Goal: Task Accomplishment & Management: Manage account settings

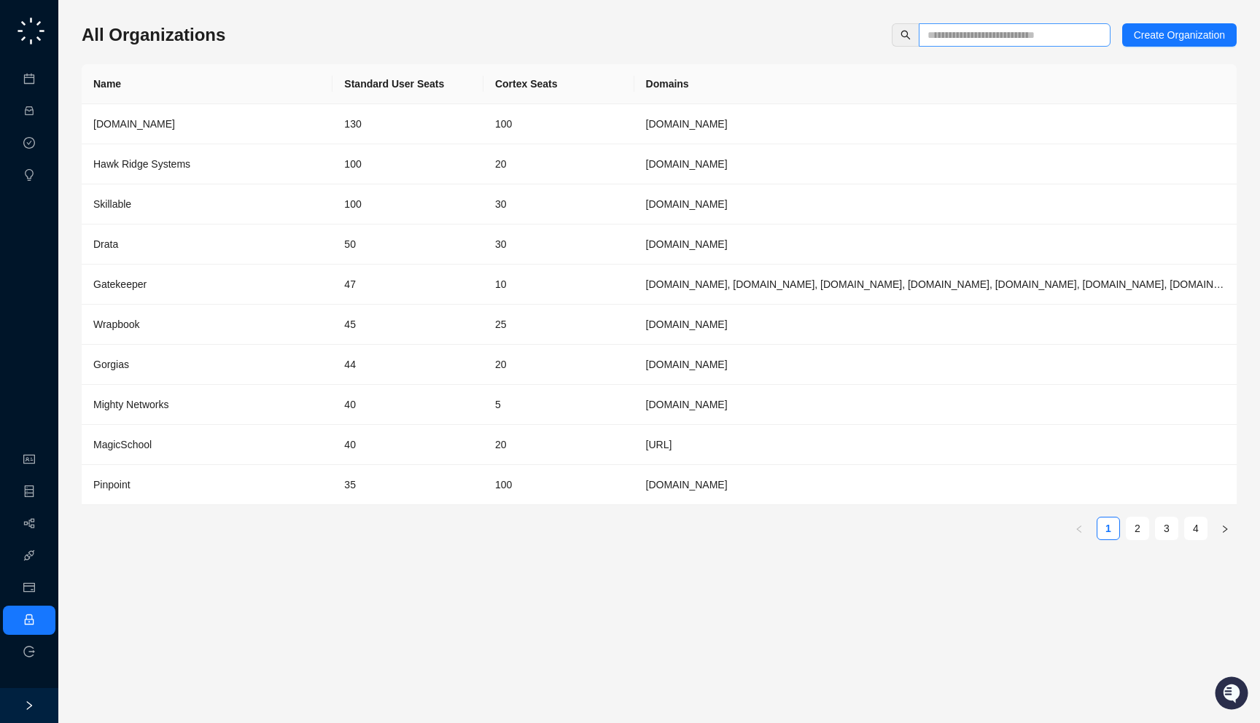
click at [979, 33] on input "text" at bounding box center [1009, 35] width 163 height 16
click at [621, 246] on td "30" at bounding box center [558, 245] width 151 height 40
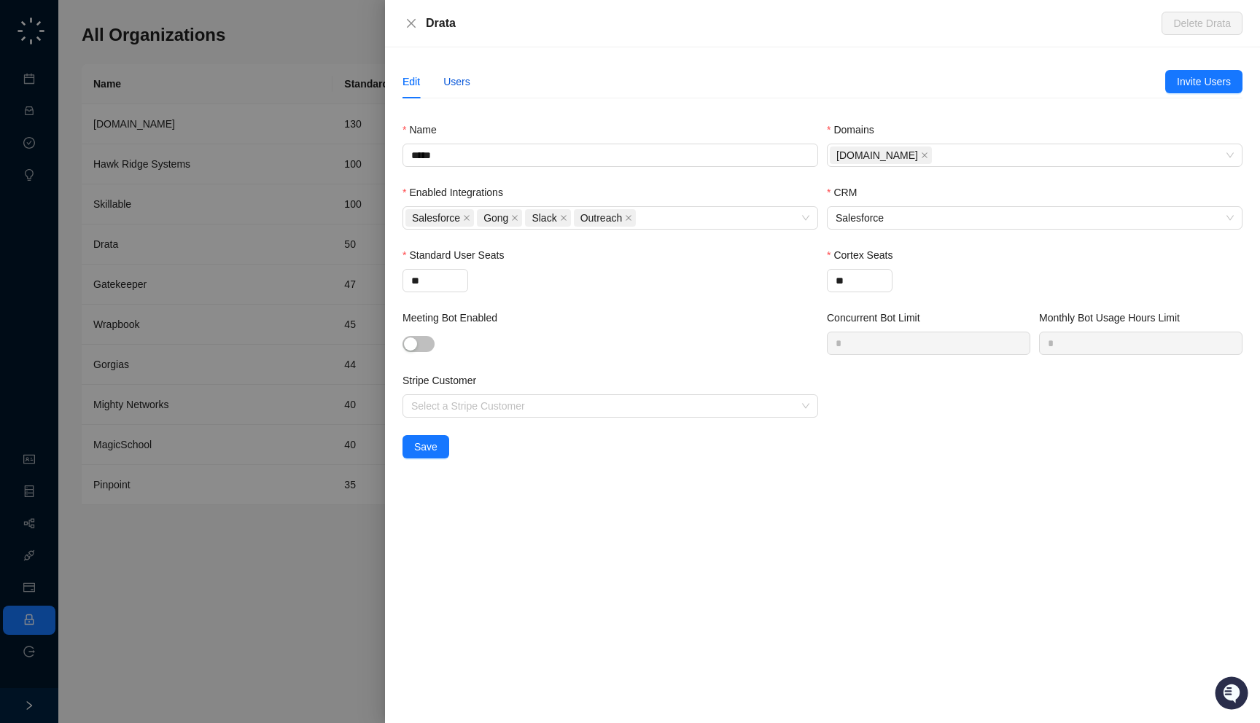
click at [454, 78] on div "Users" at bounding box center [456, 82] width 27 height 16
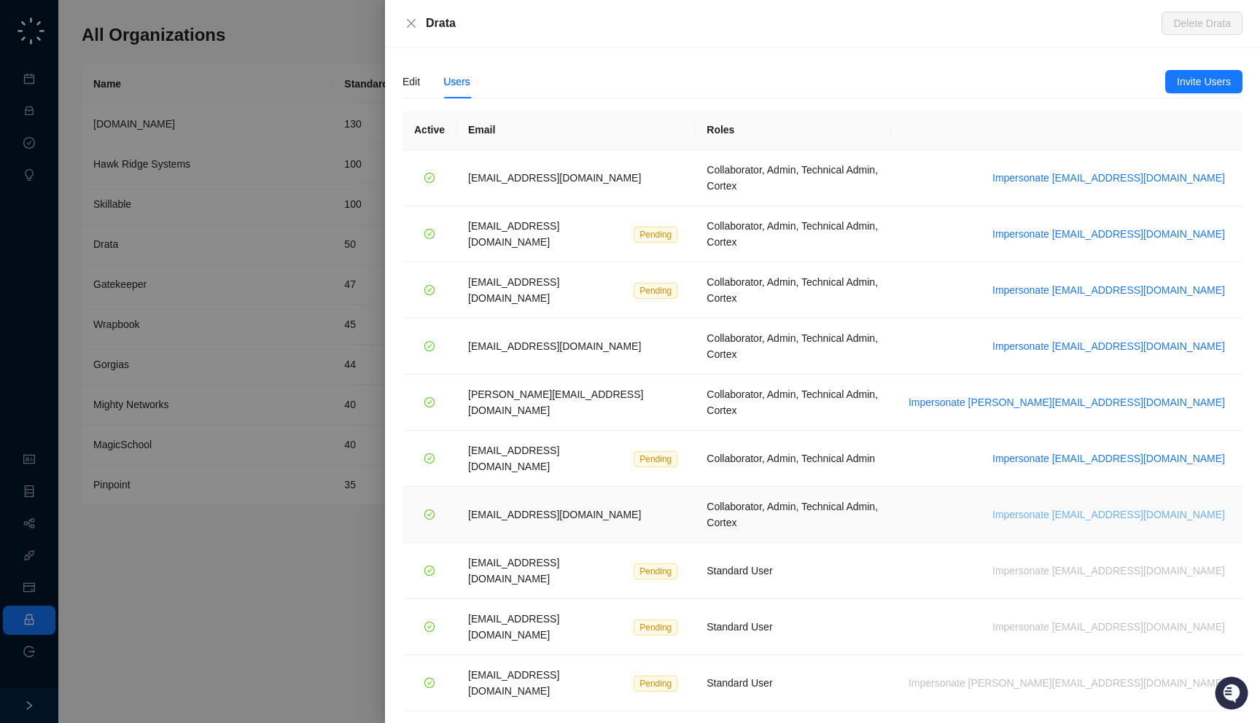
click at [1167, 507] on span "Impersonate [EMAIL_ADDRESS][DOMAIN_NAME]" at bounding box center [1108, 515] width 233 height 16
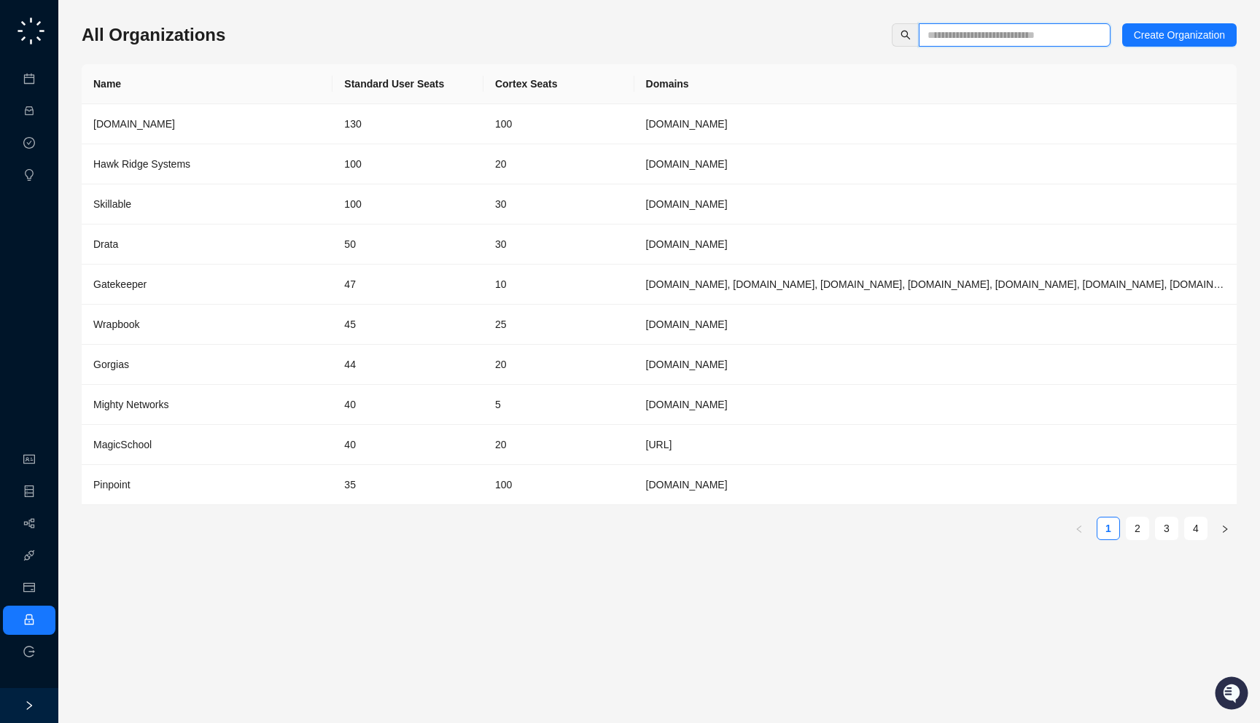
click at [968, 31] on input "text" at bounding box center [1009, 35] width 163 height 16
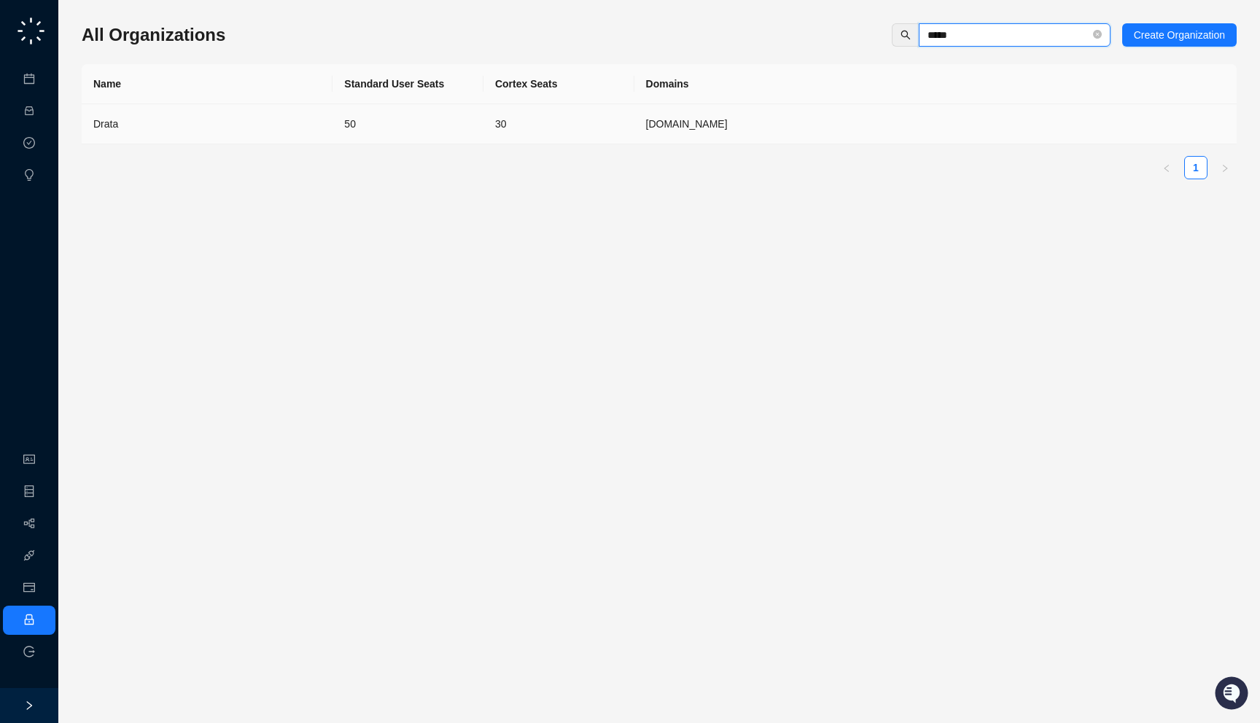
type input "*****"
click at [279, 128] on div "Drata" at bounding box center [207, 124] width 228 height 16
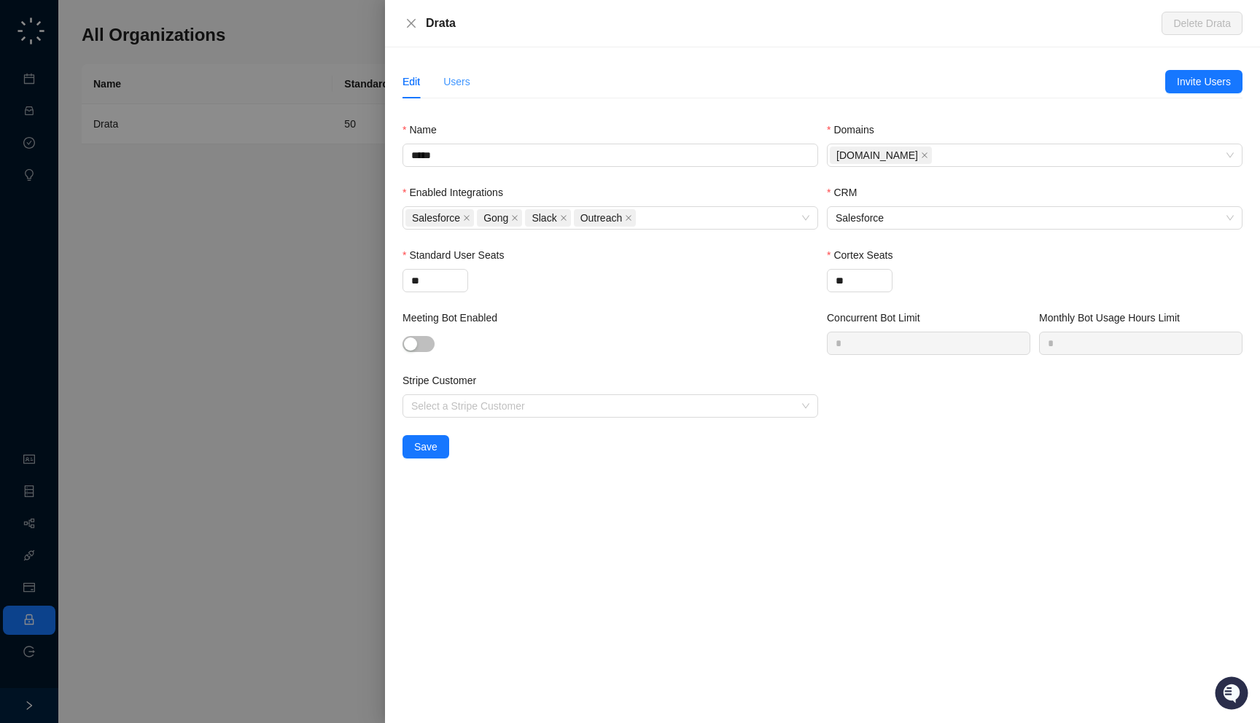
click at [469, 90] on div "Users" at bounding box center [456, 82] width 27 height 34
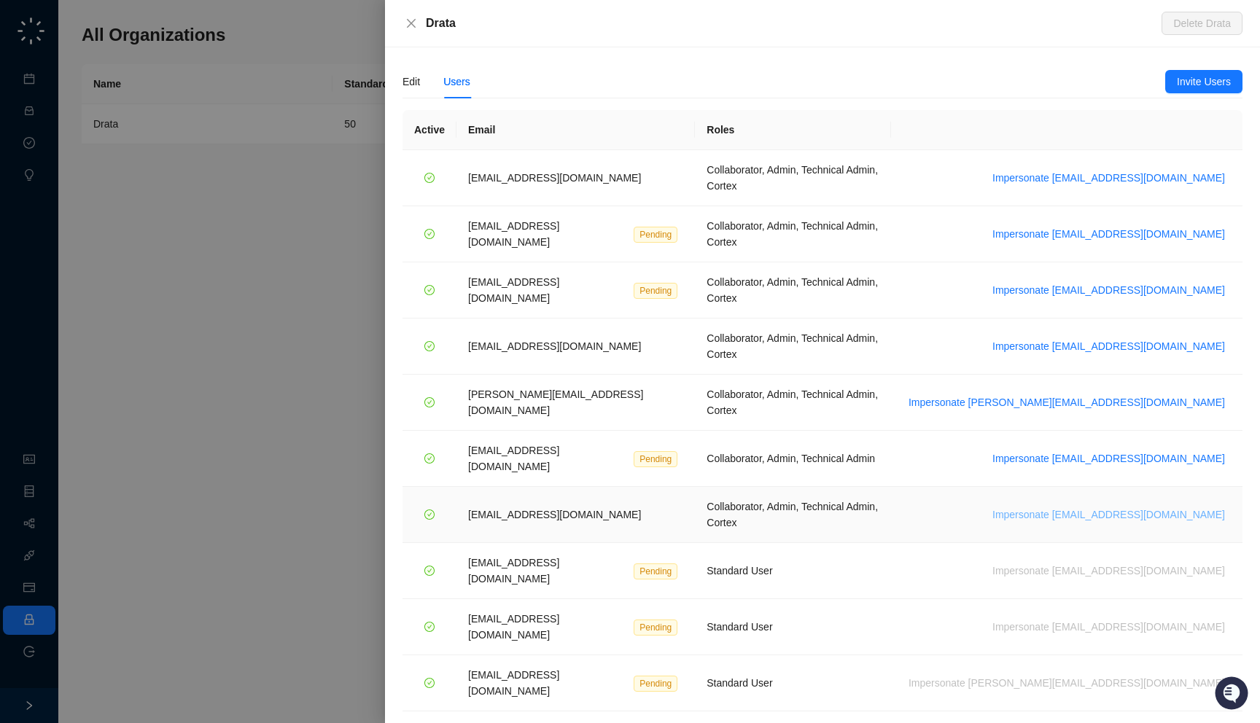
click at [1126, 507] on span "Impersonate vinniesafin@drata.com" at bounding box center [1108, 515] width 233 height 16
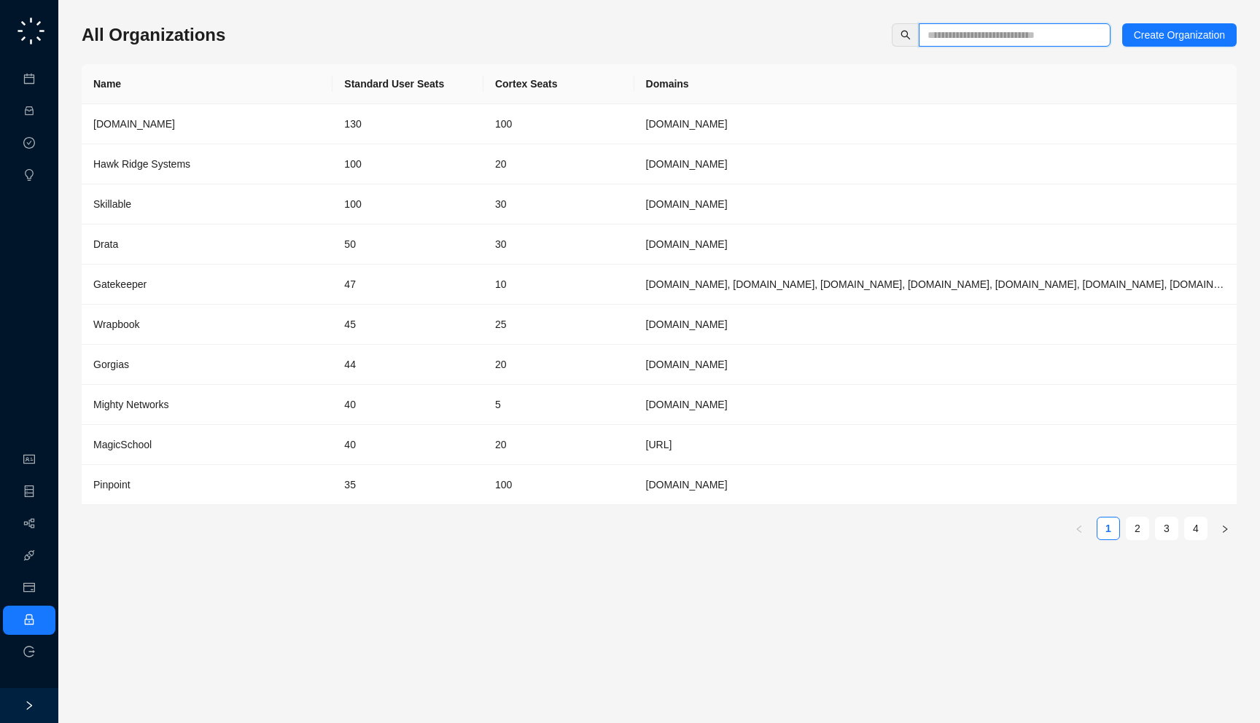
click at [991, 37] on input "text" at bounding box center [1009, 35] width 163 height 16
click at [308, 44] on div "All Organizations Create Organization" at bounding box center [659, 34] width 1155 height 23
click at [311, 44] on div "All Organizations Create Organization" at bounding box center [659, 34] width 1155 height 23
click at [42, 530] on link "Workflows" at bounding box center [65, 524] width 47 height 12
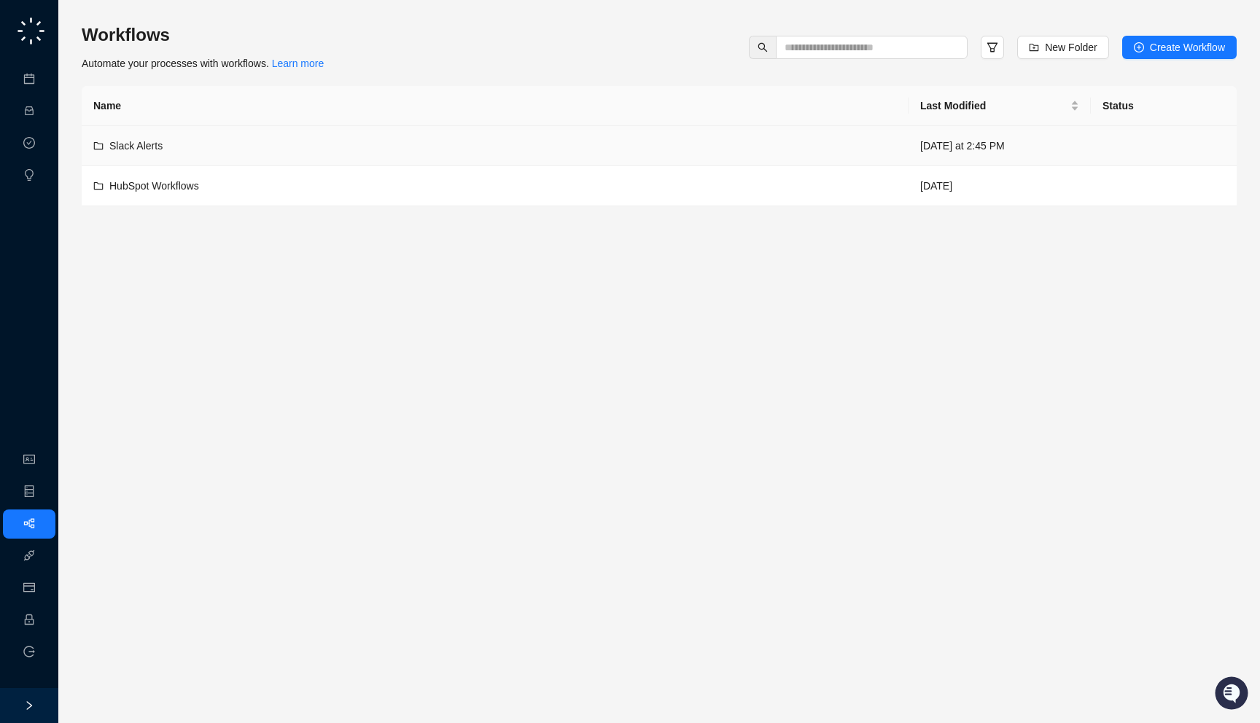
click at [446, 151] on div "Slack Alerts" at bounding box center [495, 146] width 804 height 16
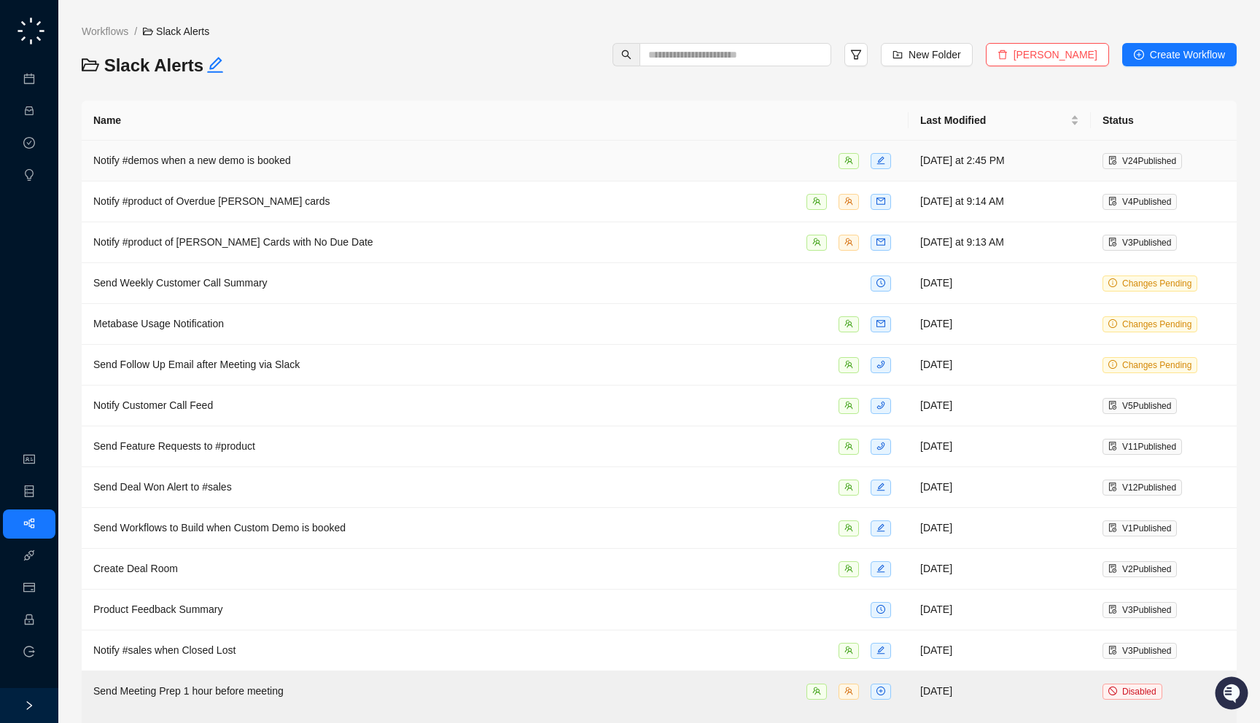
click at [499, 159] on div "Notify #demos when a new demo is booked" at bounding box center [495, 160] width 804 height 17
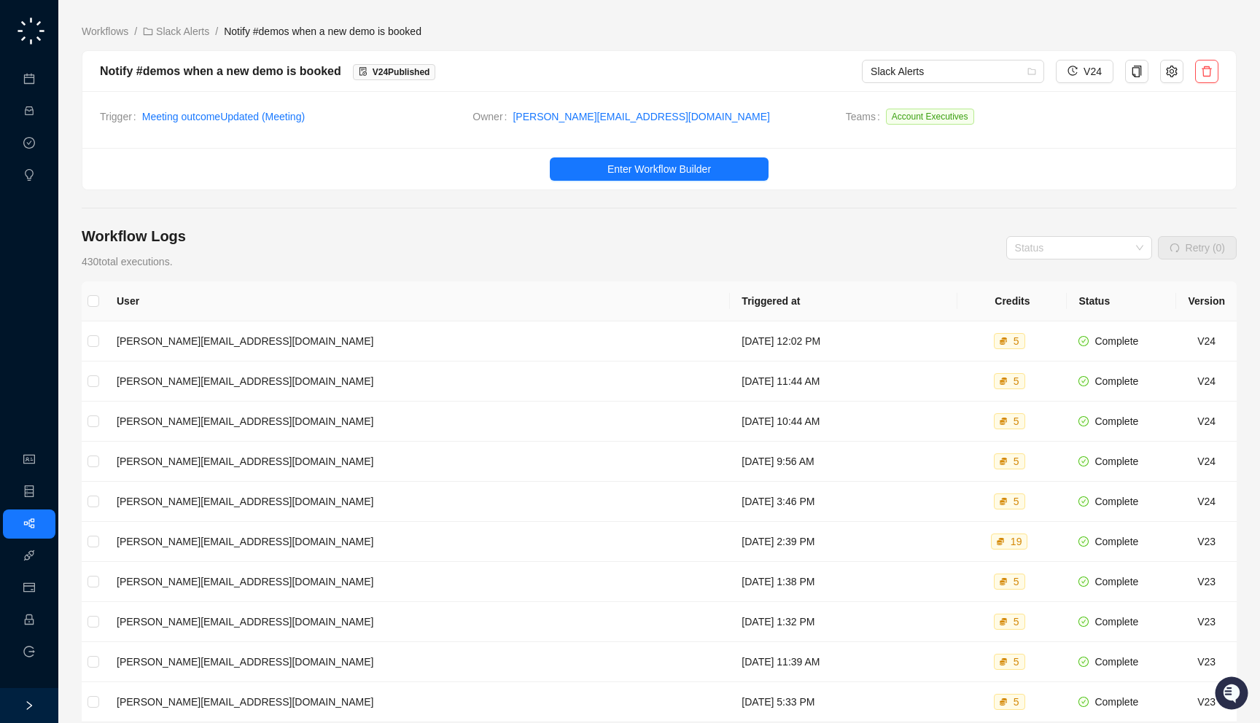
click at [218, 30] on ol "Workflows / Slack Alerts / Notify #demos when a new demo is booked" at bounding box center [659, 31] width 1155 height 16
click at [190, 30] on link "Slack Alerts" at bounding box center [176, 31] width 72 height 16
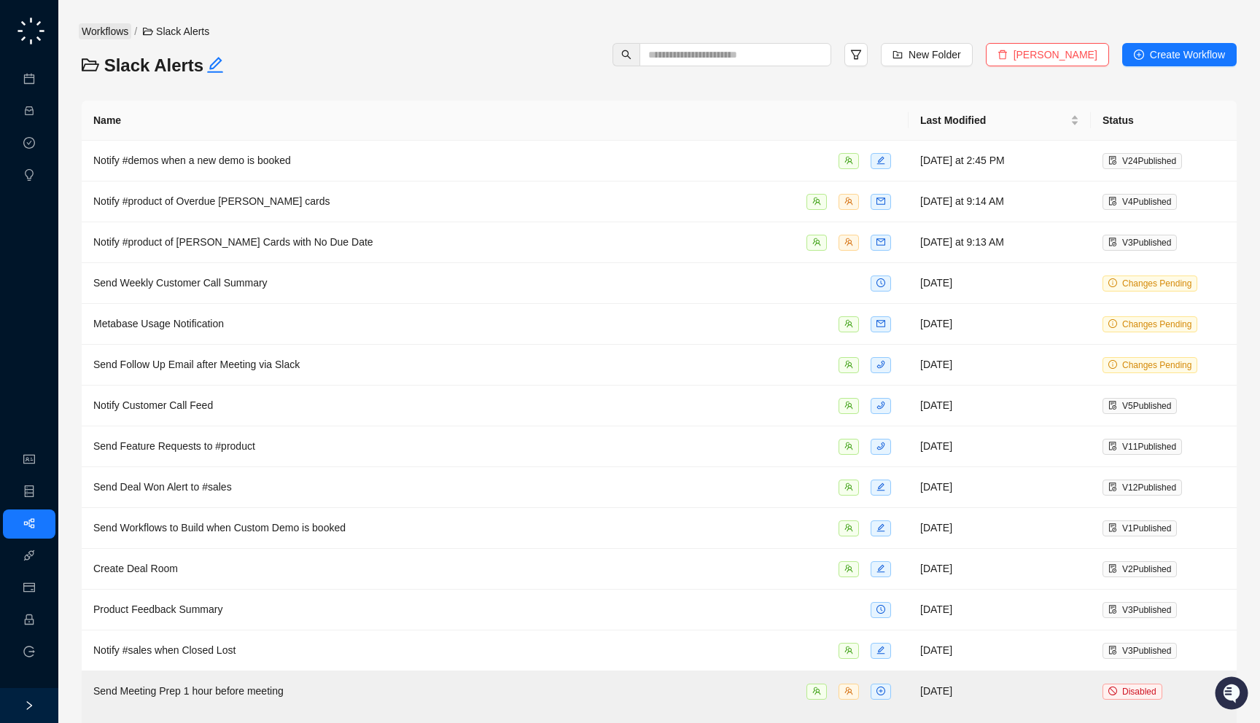
click at [121, 30] on link "Workflows" at bounding box center [105, 31] width 53 height 16
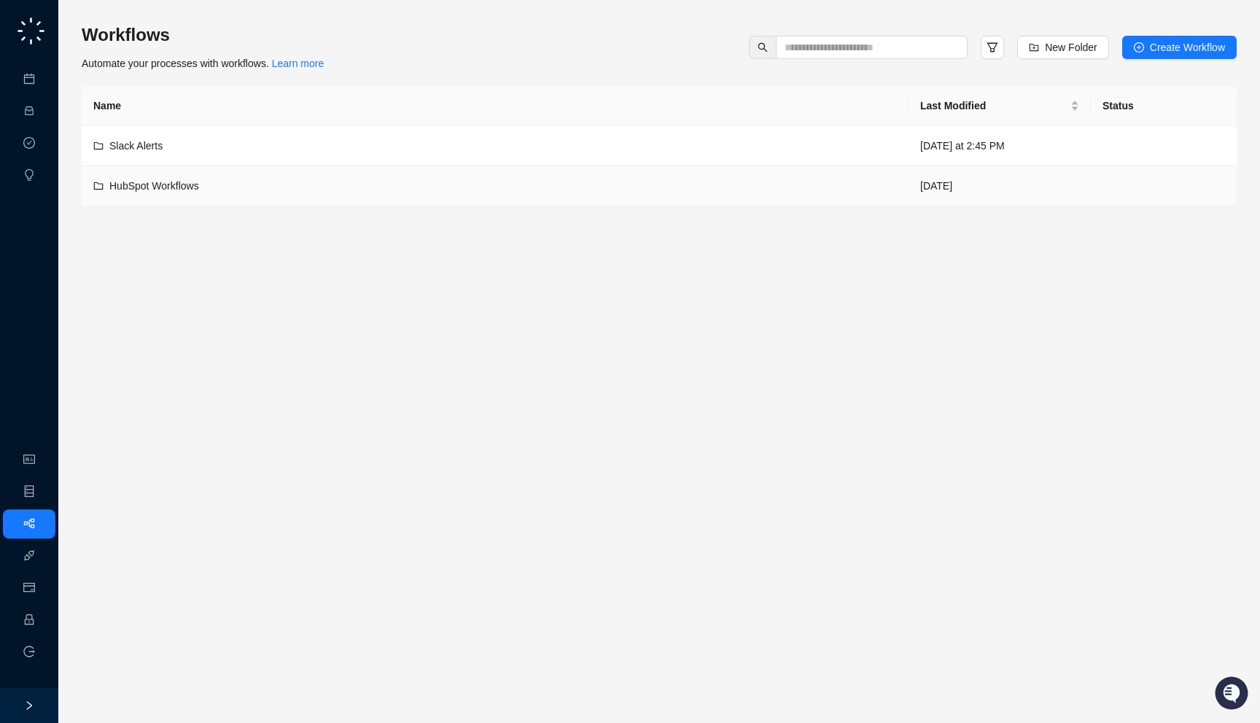
click at [206, 195] on td "HubSpot Workflows" at bounding box center [495, 186] width 827 height 40
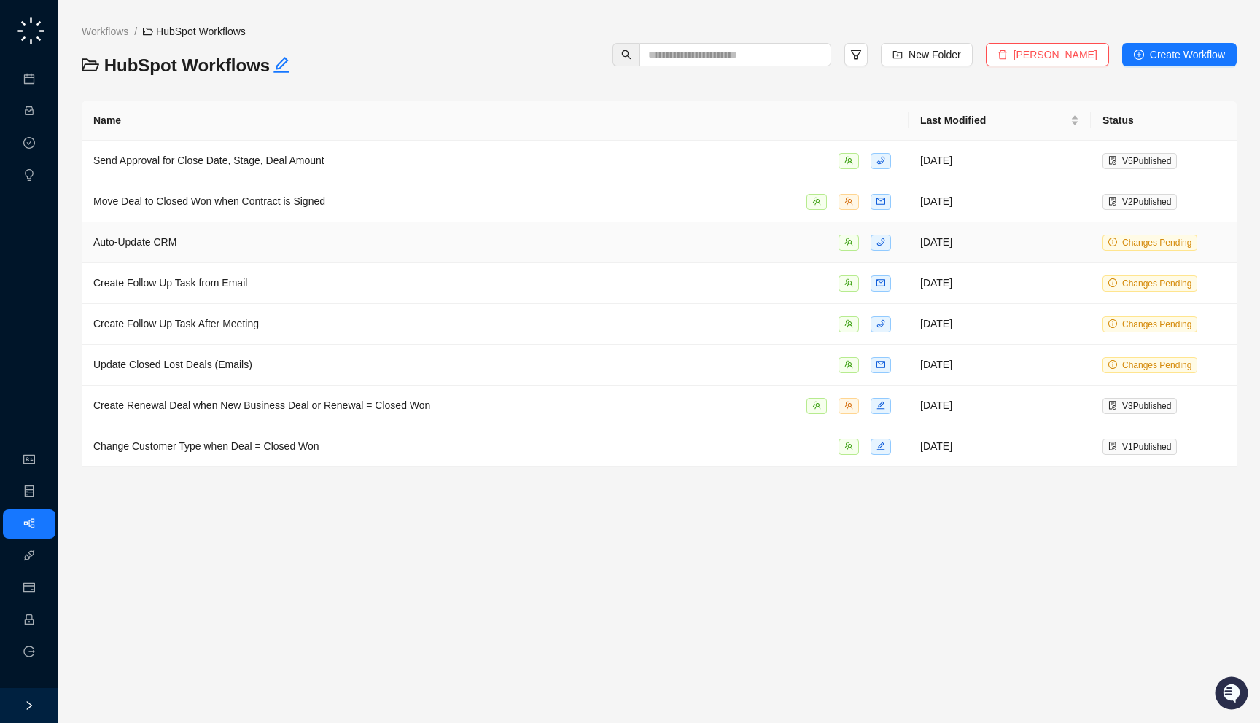
click at [351, 236] on div "Auto-Update CRM" at bounding box center [495, 242] width 804 height 17
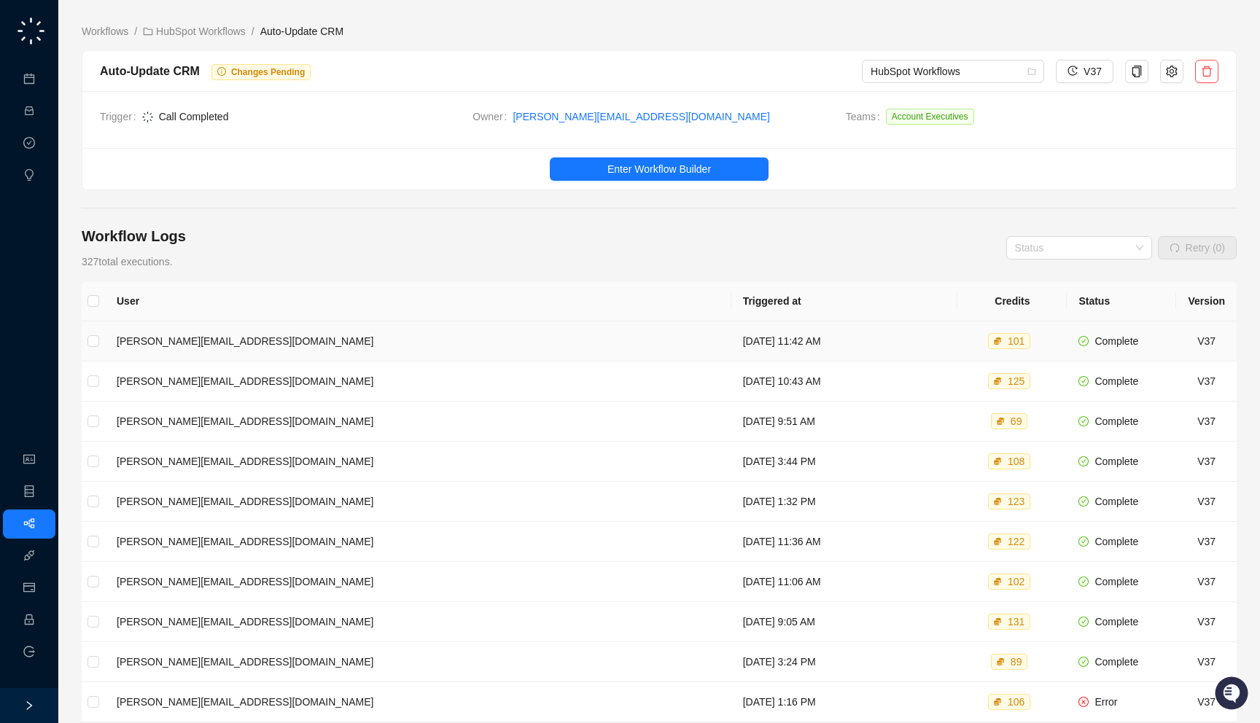
click at [731, 356] on td "Thursday, 10/02/25, 11:42 AM" at bounding box center [844, 342] width 227 height 40
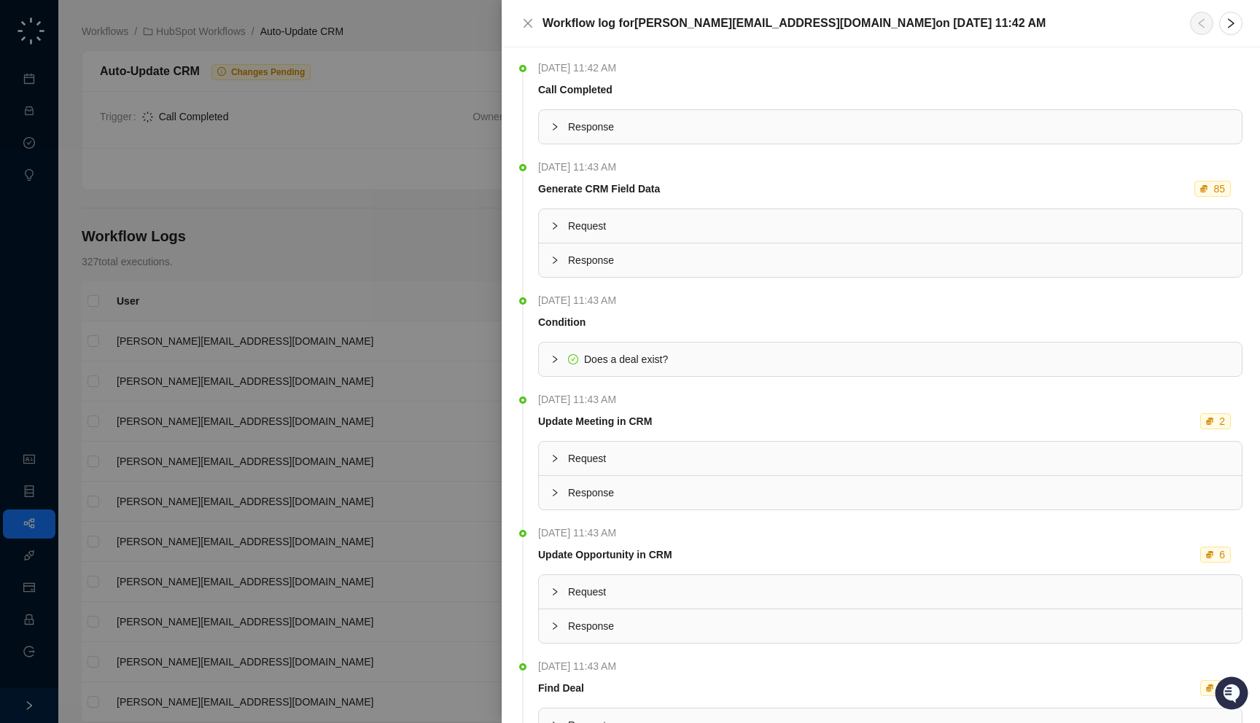
click at [420, 254] on div at bounding box center [630, 361] width 1260 height 723
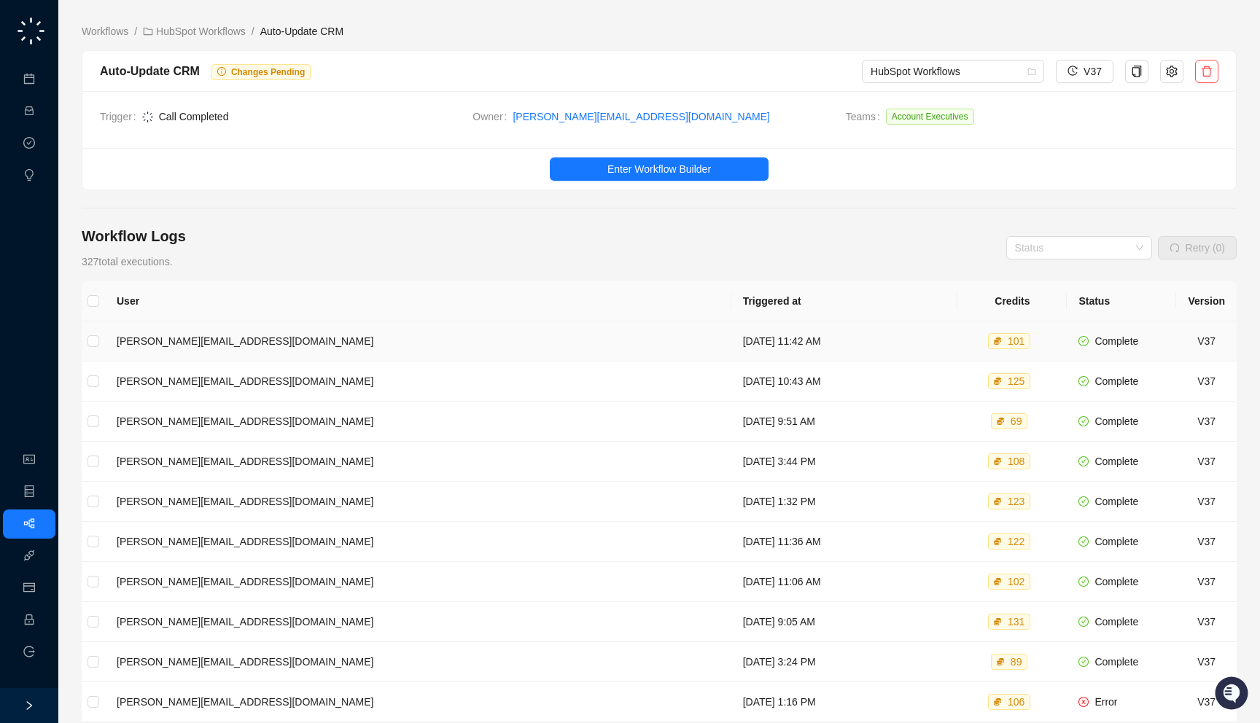
click at [731, 342] on td "Thursday, 10/02/25, 11:42 AM" at bounding box center [844, 342] width 227 height 40
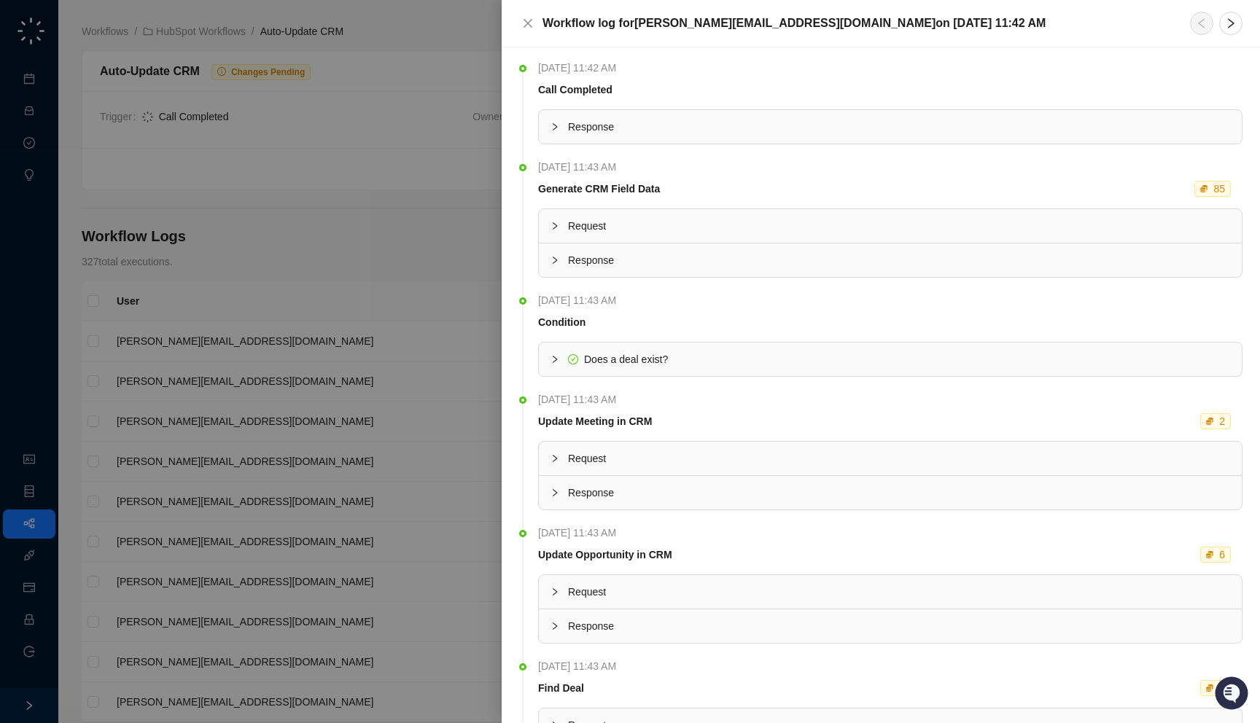
click at [621, 262] on span "Response" at bounding box center [899, 260] width 662 height 16
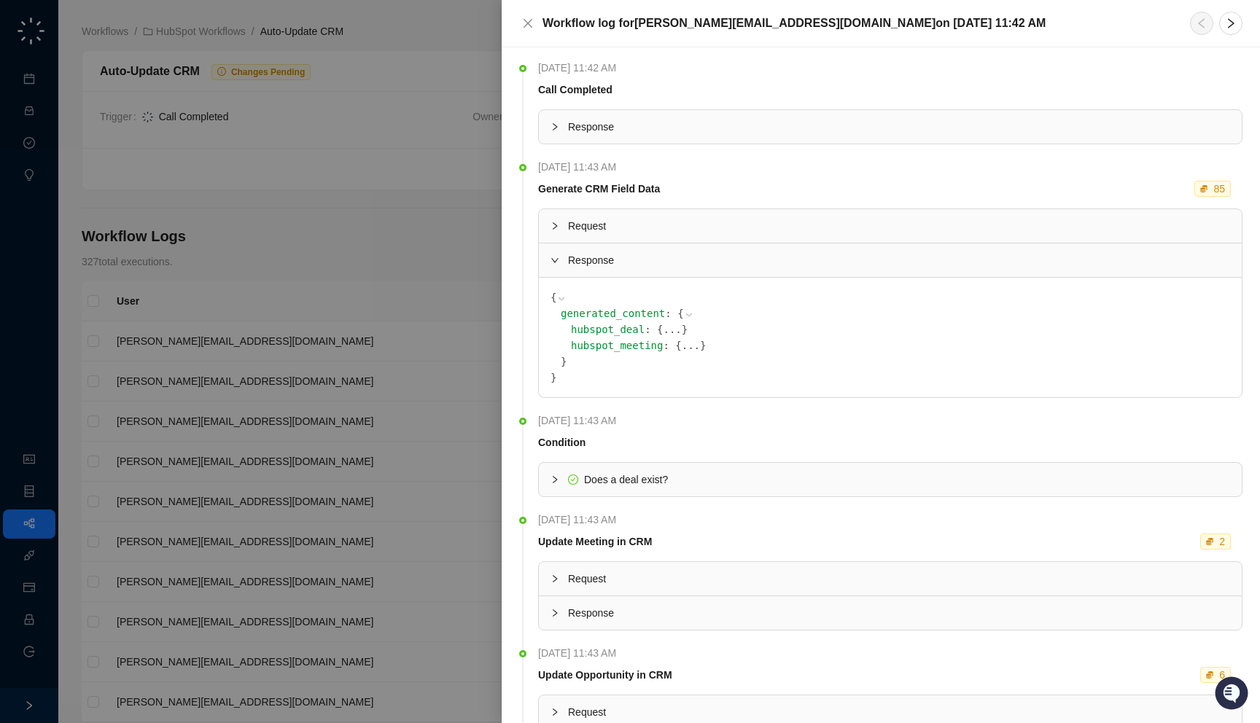
click at [657, 327] on span "{" at bounding box center [660, 330] width 6 height 12
click at [663, 328] on button "..." at bounding box center [672, 330] width 18 height 16
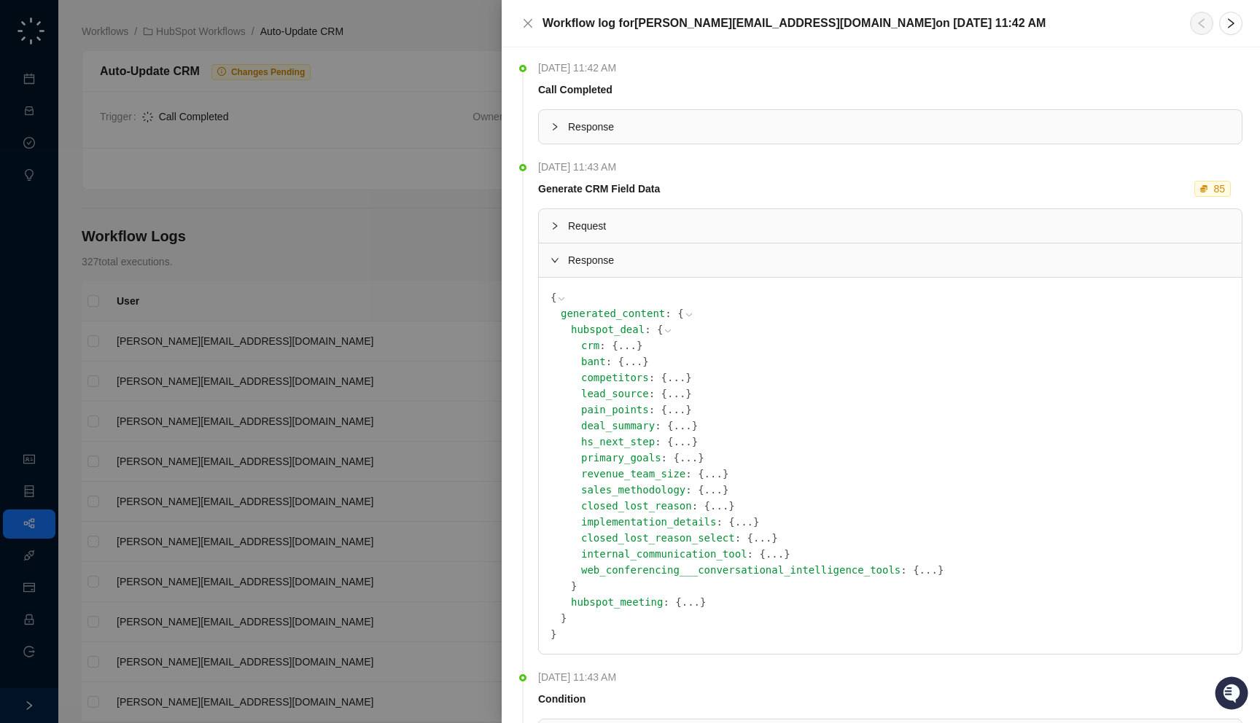
click at [392, 398] on div at bounding box center [630, 361] width 1260 height 723
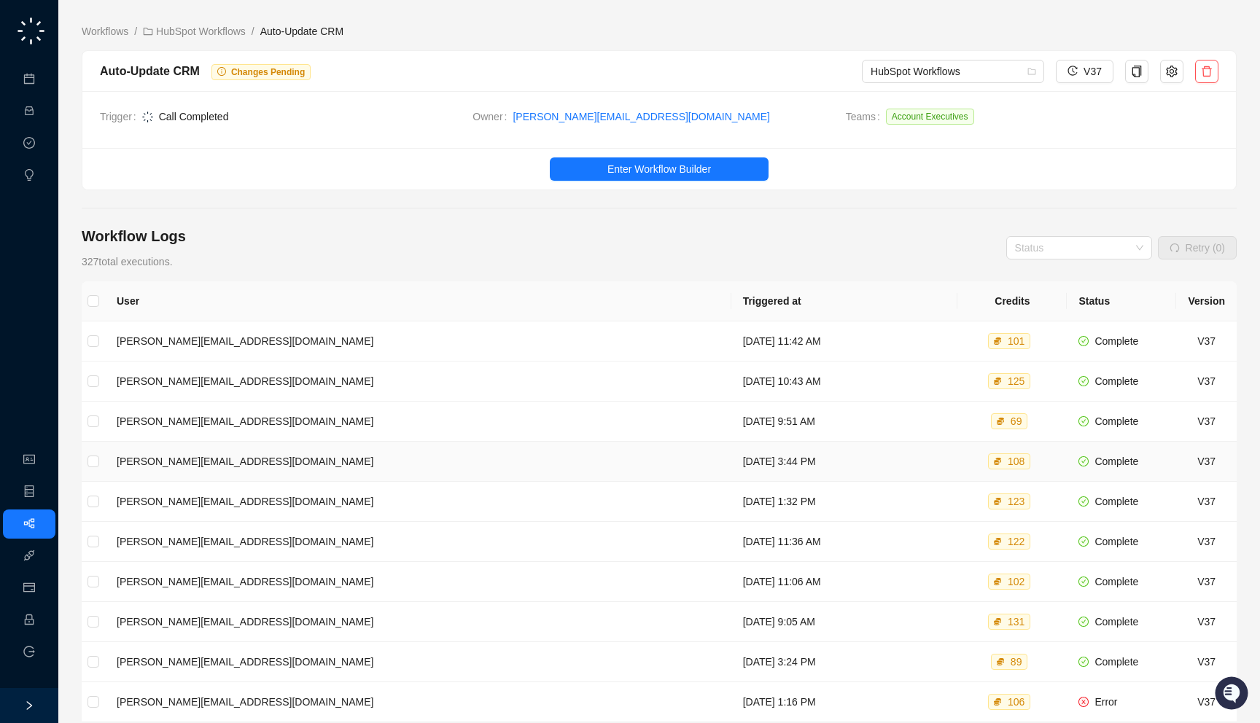
click at [731, 470] on td "Wednesday, 10/01/25, 3:44 PM" at bounding box center [844, 462] width 227 height 40
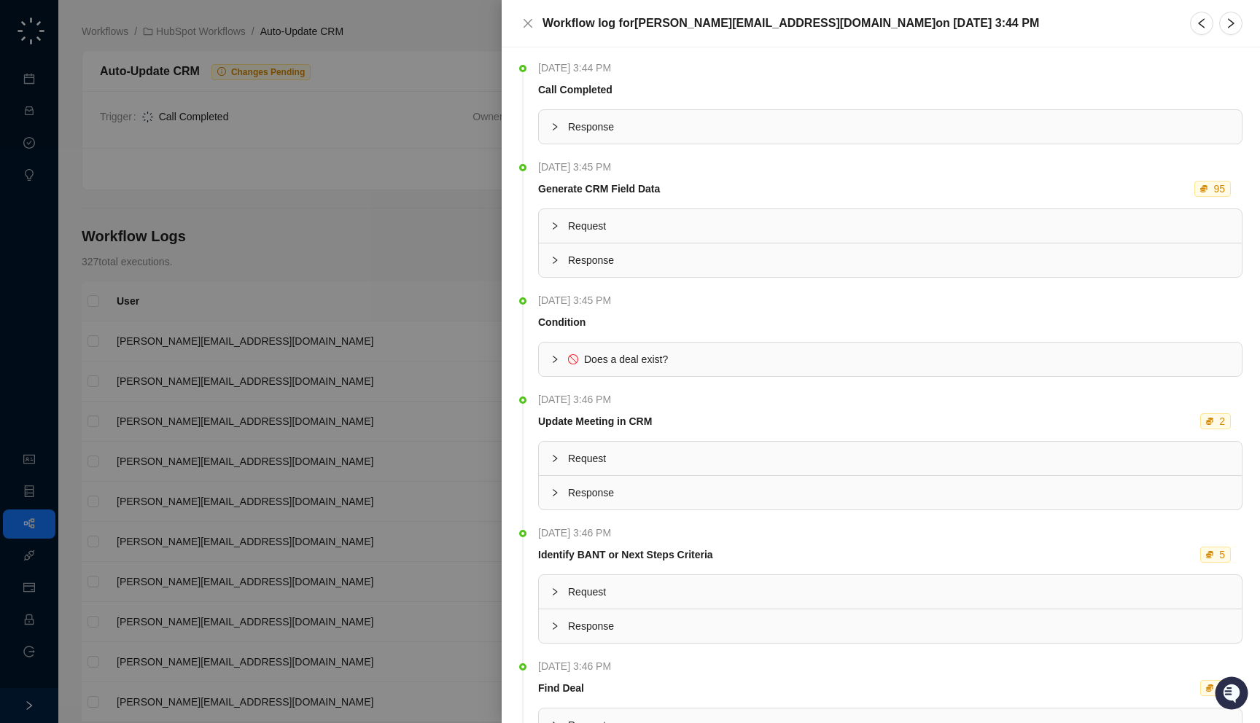
click at [253, 237] on div at bounding box center [630, 361] width 1260 height 723
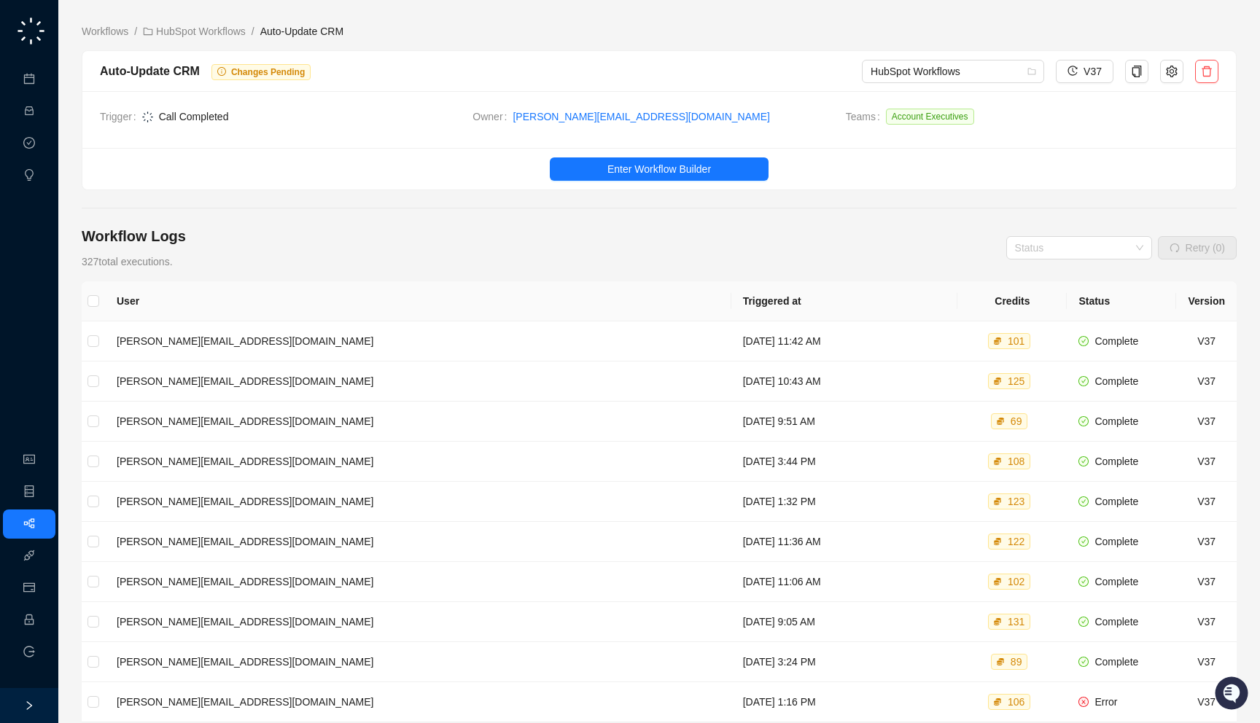
click at [218, 39] on main "Workflows / HubSpot Workflows / Auto-Update CRM Auto-Update CRM Changes Pending…" at bounding box center [659, 450] width 1155 height 855
click at [216, 35] on link "HubSpot Workflows" at bounding box center [194, 31] width 109 height 16
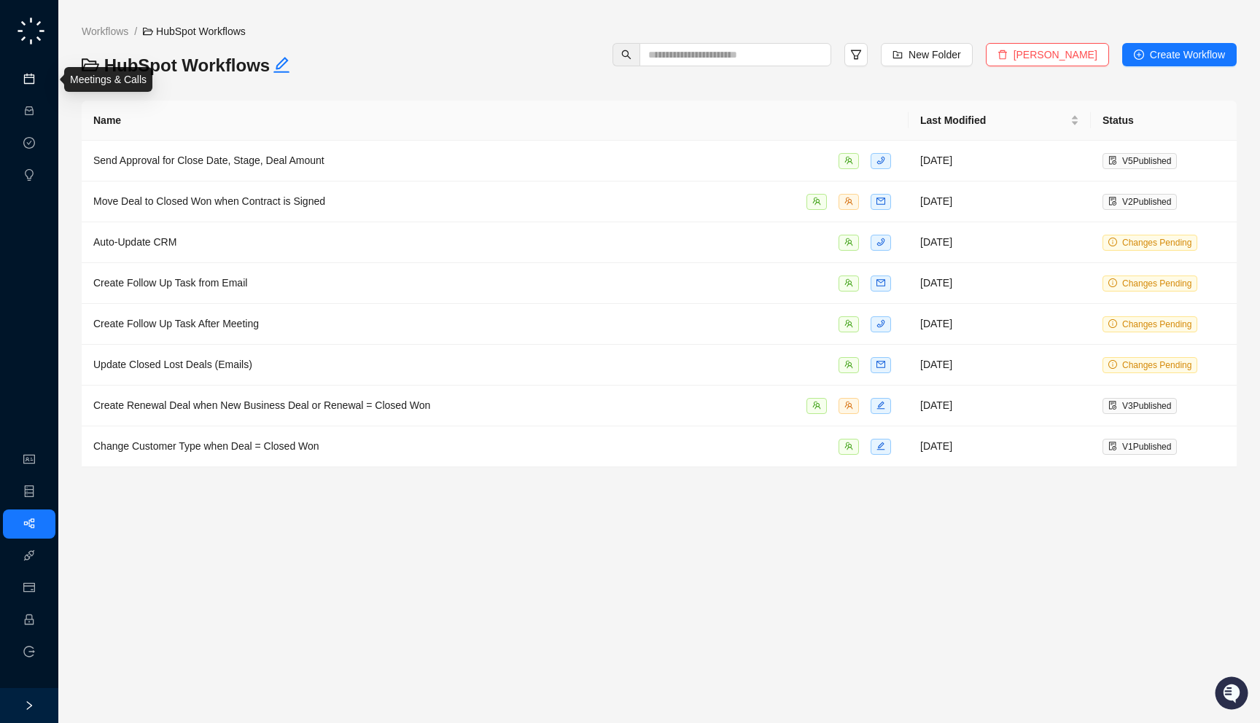
click at [42, 85] on link "Meetings & Calls" at bounding box center [80, 80] width 77 height 12
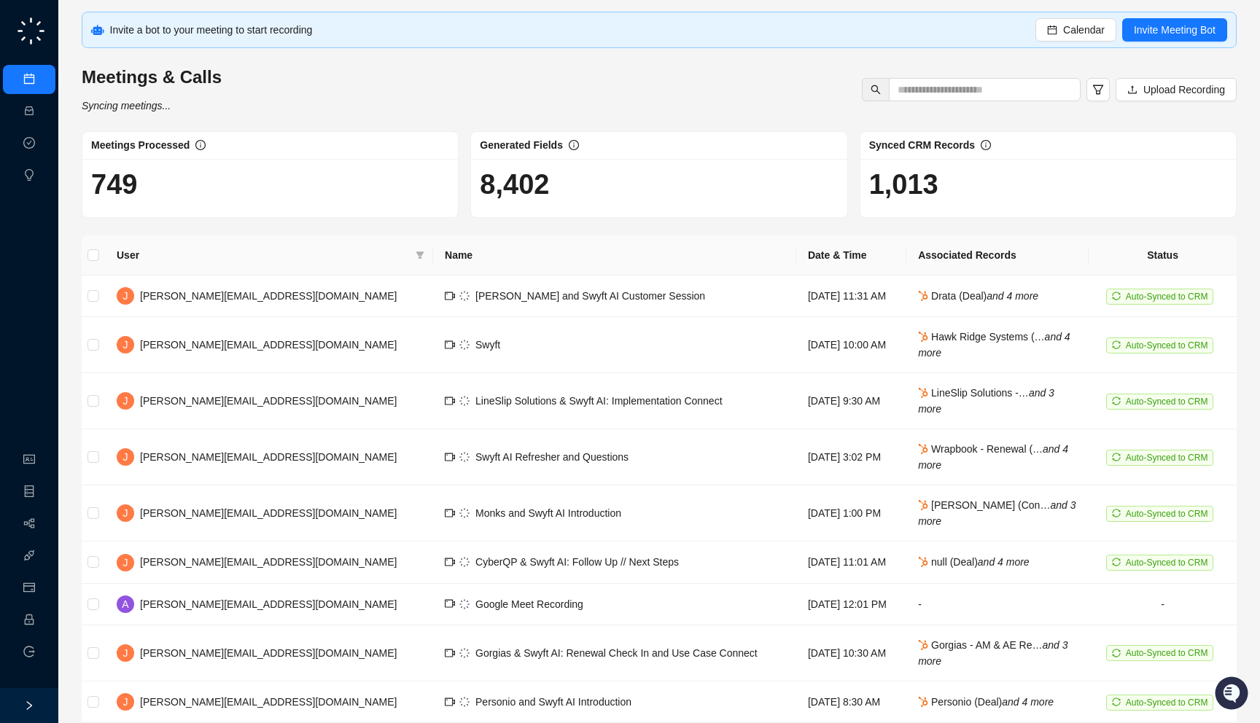
click at [48, 126] on ul "Meetings & Calls Activities Approval Tasks Insights" at bounding box center [29, 127] width 58 height 131
click at [42, 112] on link "Activities" at bounding box center [62, 112] width 40 height 12
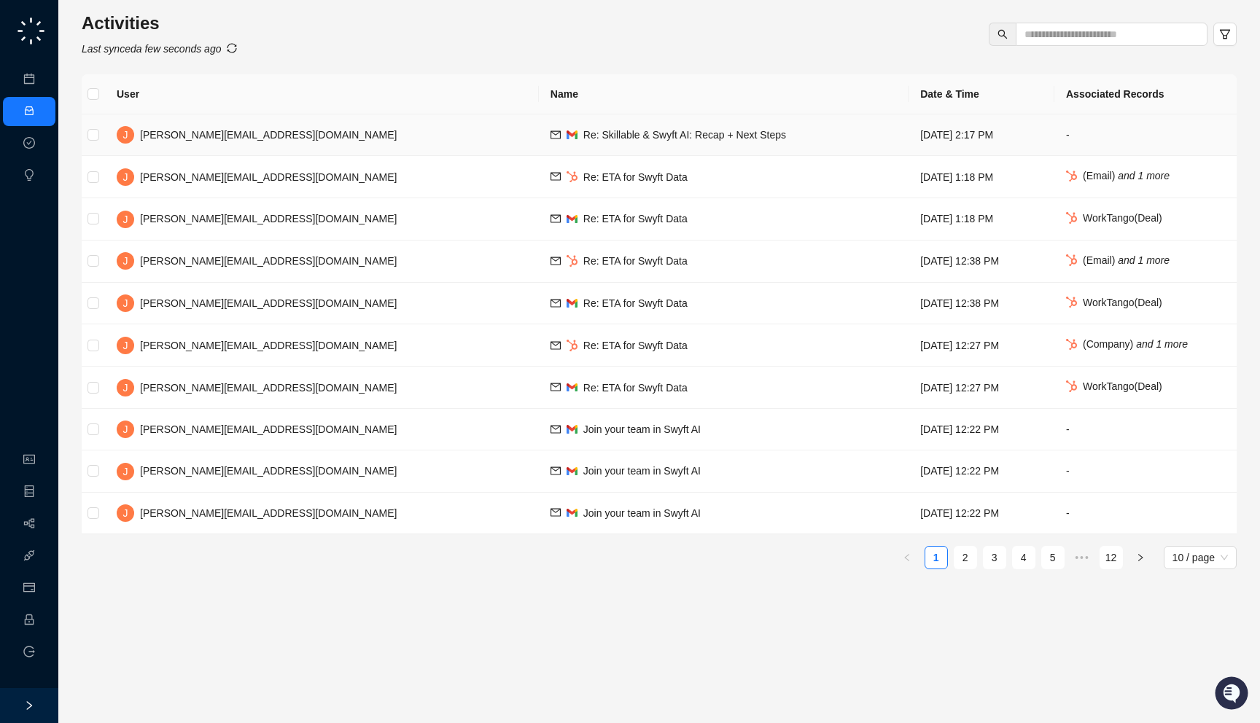
click at [539, 125] on td "Re: Skillable & Swyft AI: Recap + Next Steps" at bounding box center [724, 135] width 370 height 42
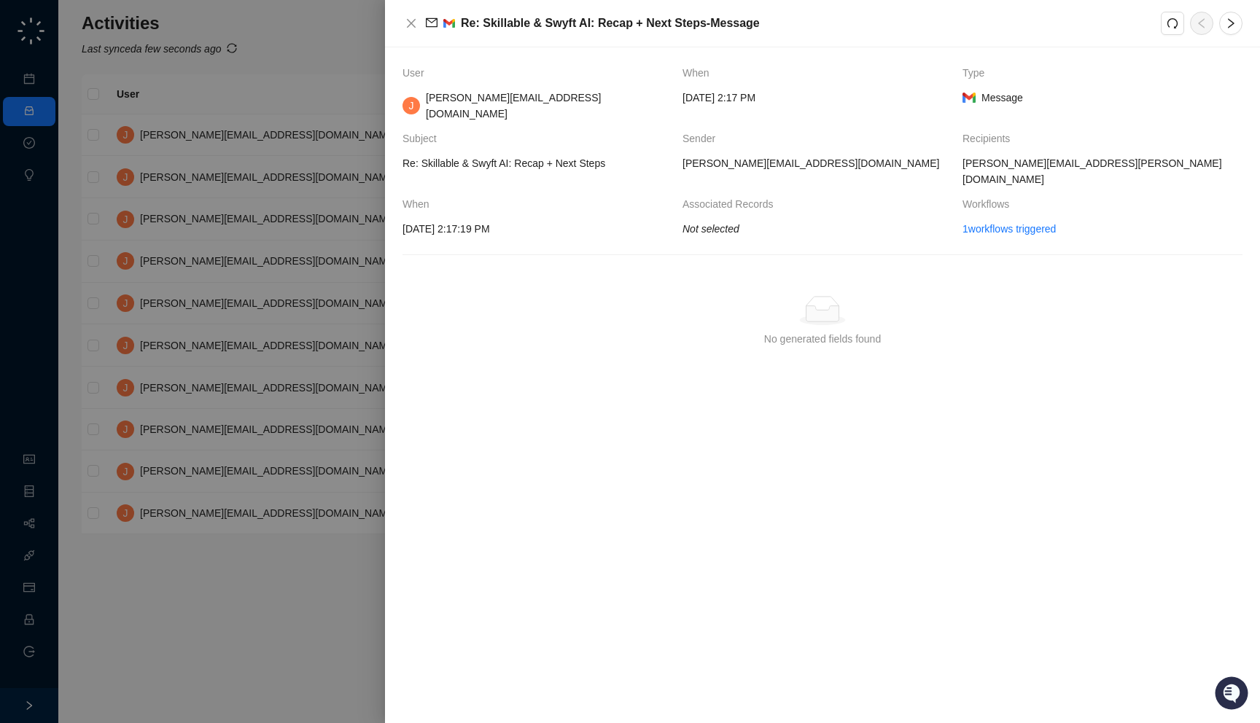
click at [334, 181] on div at bounding box center [630, 361] width 1260 height 723
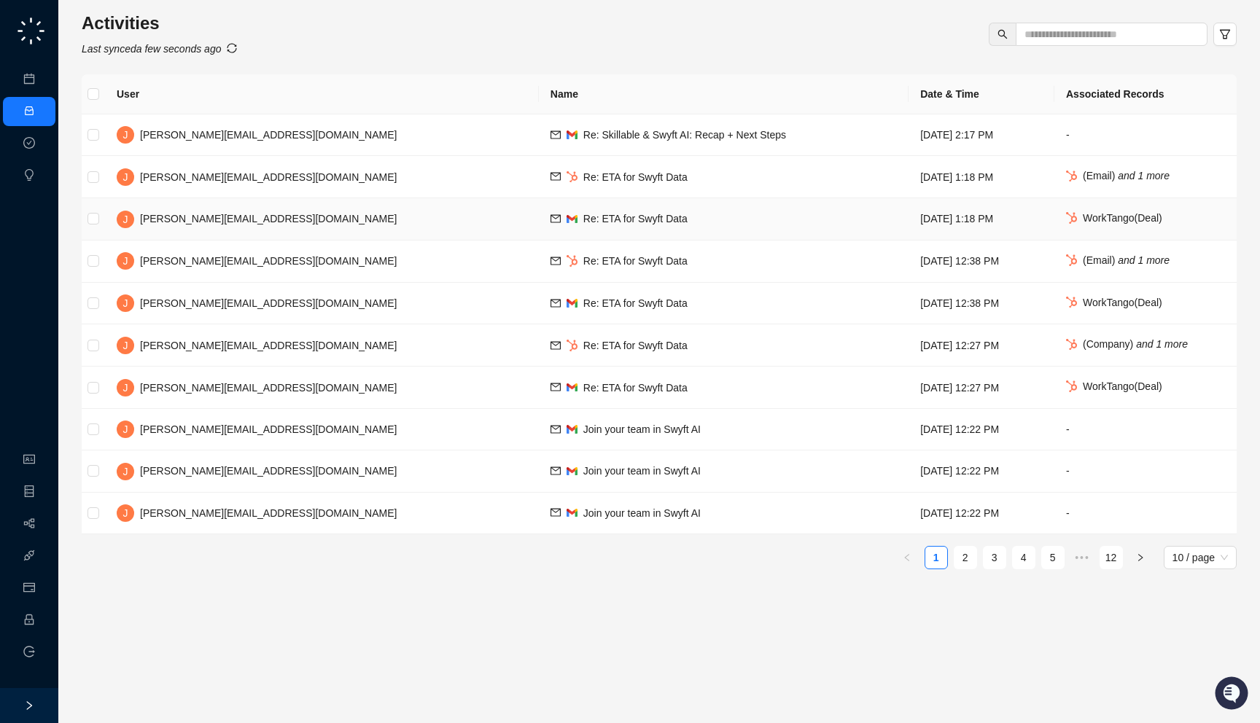
click at [583, 223] on span "Re: ETA for Swyft Data" at bounding box center [635, 219] width 104 height 12
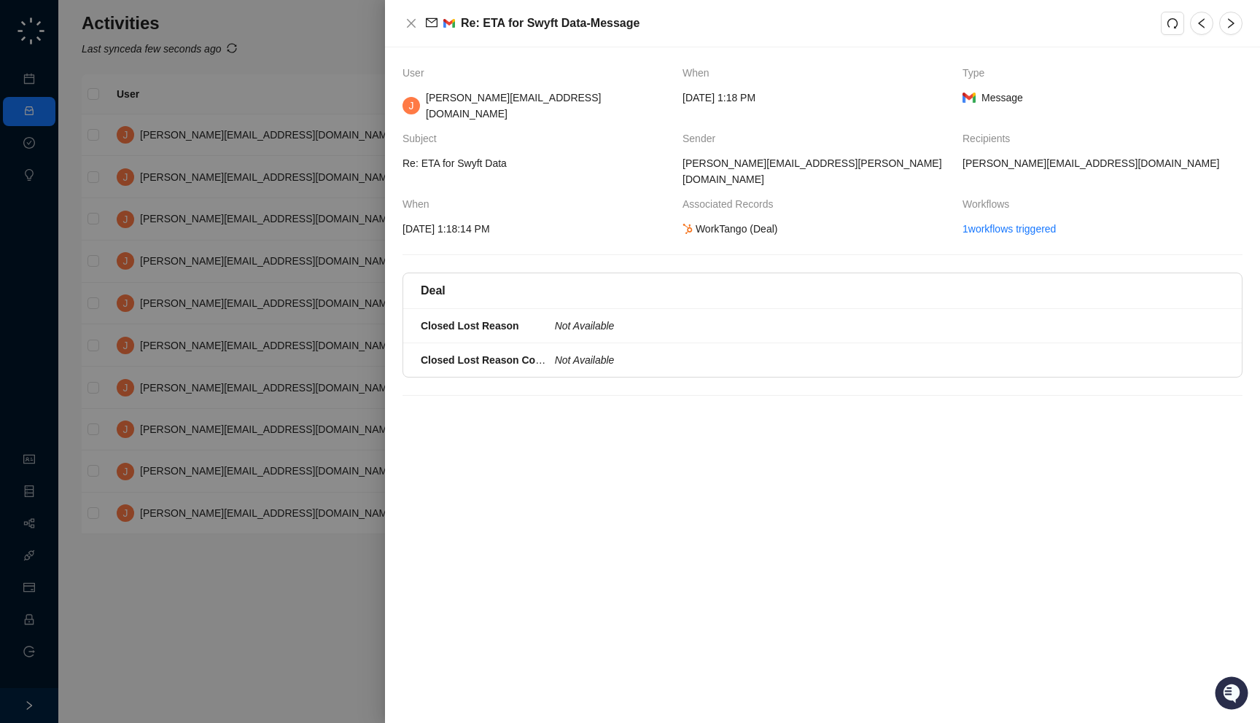
click at [206, 190] on div at bounding box center [630, 361] width 1260 height 723
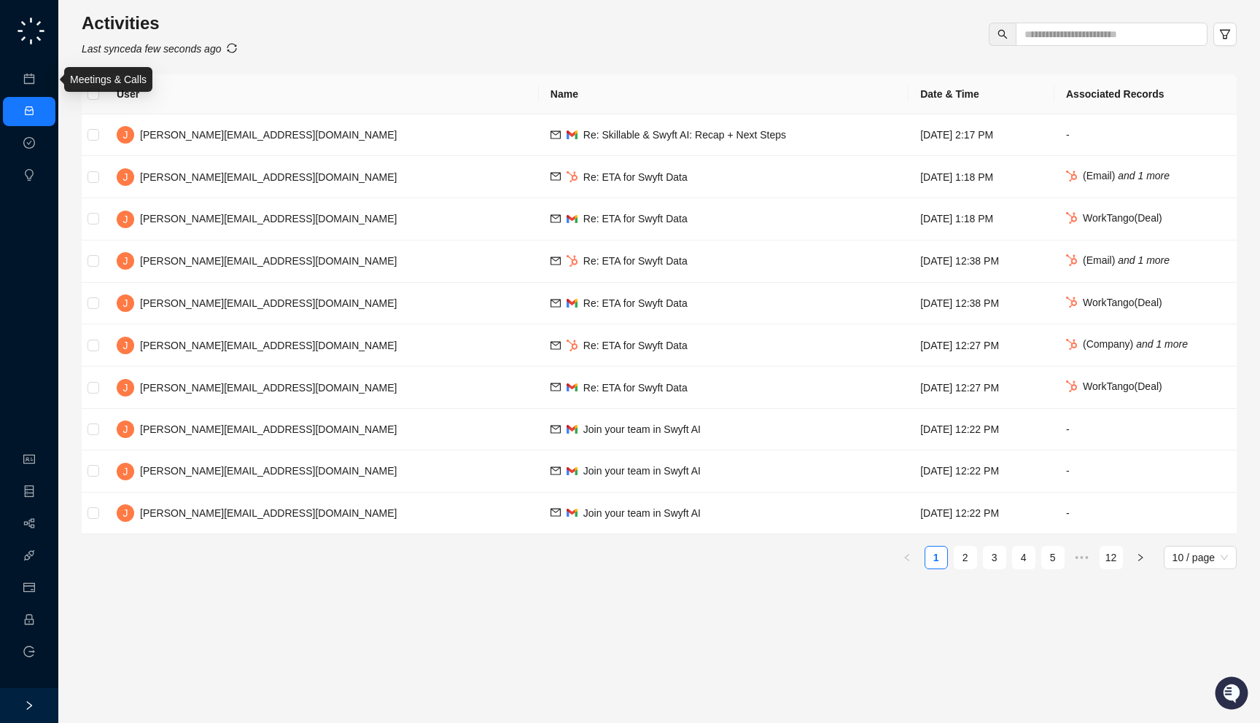
drag, startPoint x: 35, startPoint y: 73, endPoint x: 61, endPoint y: 80, distance: 26.5
click at [42, 74] on link "Meetings & Calls" at bounding box center [80, 80] width 77 height 12
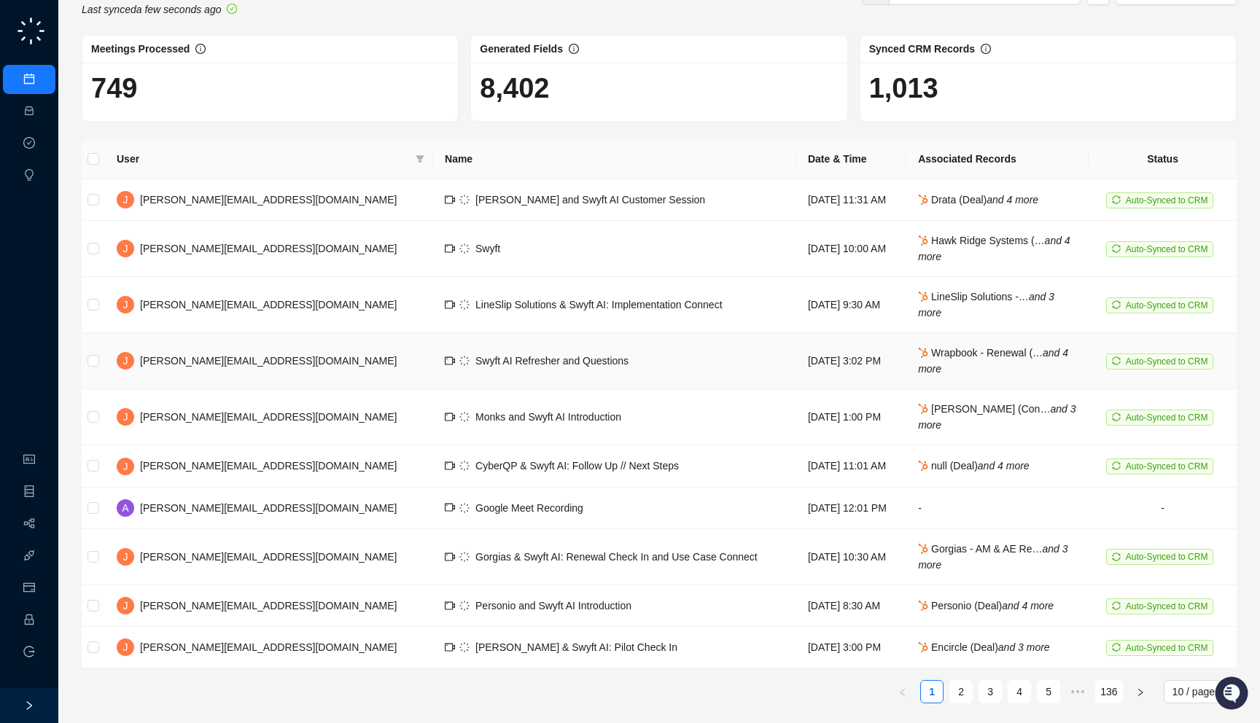
scroll to position [97, 0]
click at [598, 406] on td "Monks and Swyft AI Introduction" at bounding box center [614, 417] width 363 height 56
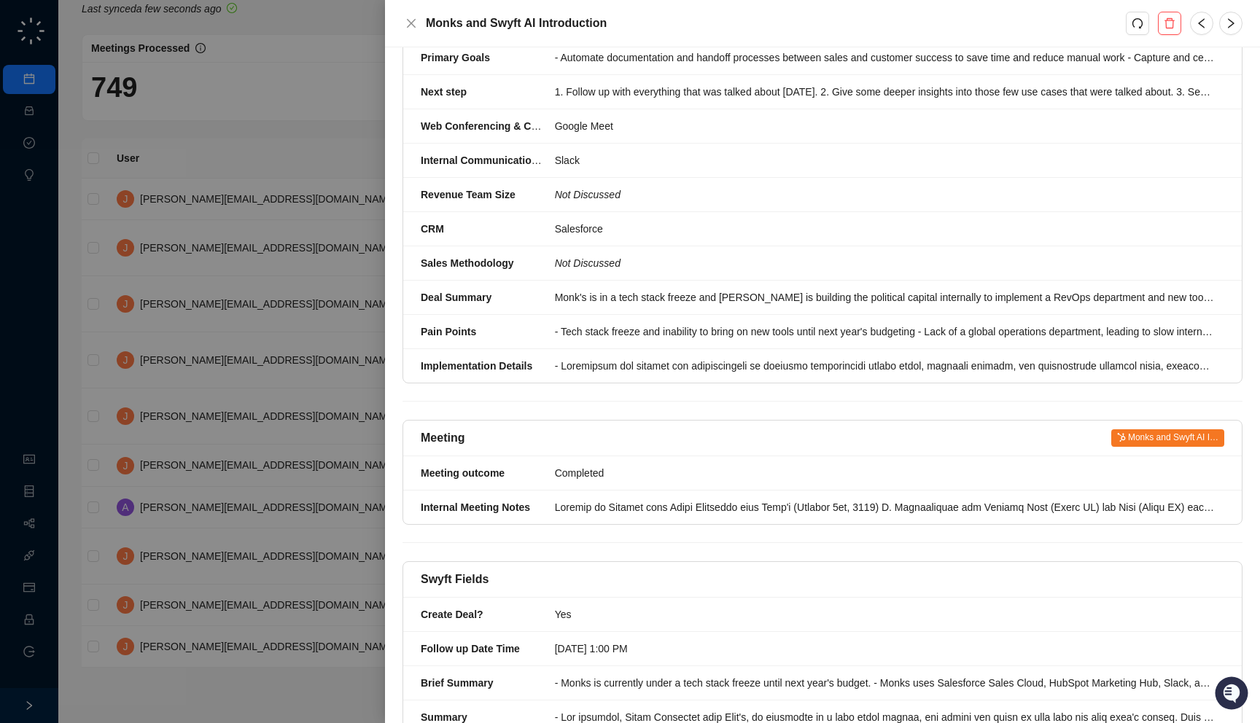
scroll to position [569, 0]
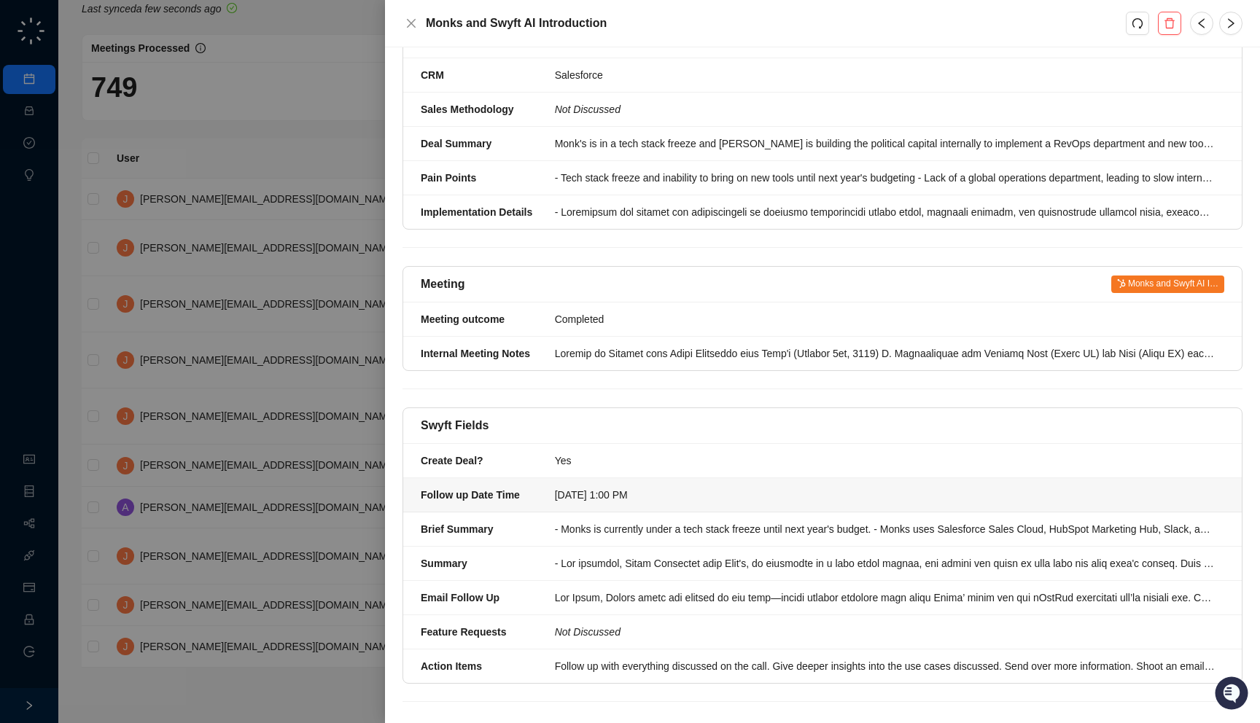
click at [642, 487] on div "Saturday, 11/01/25, 1:00 PM" at bounding box center [885, 495] width 661 height 16
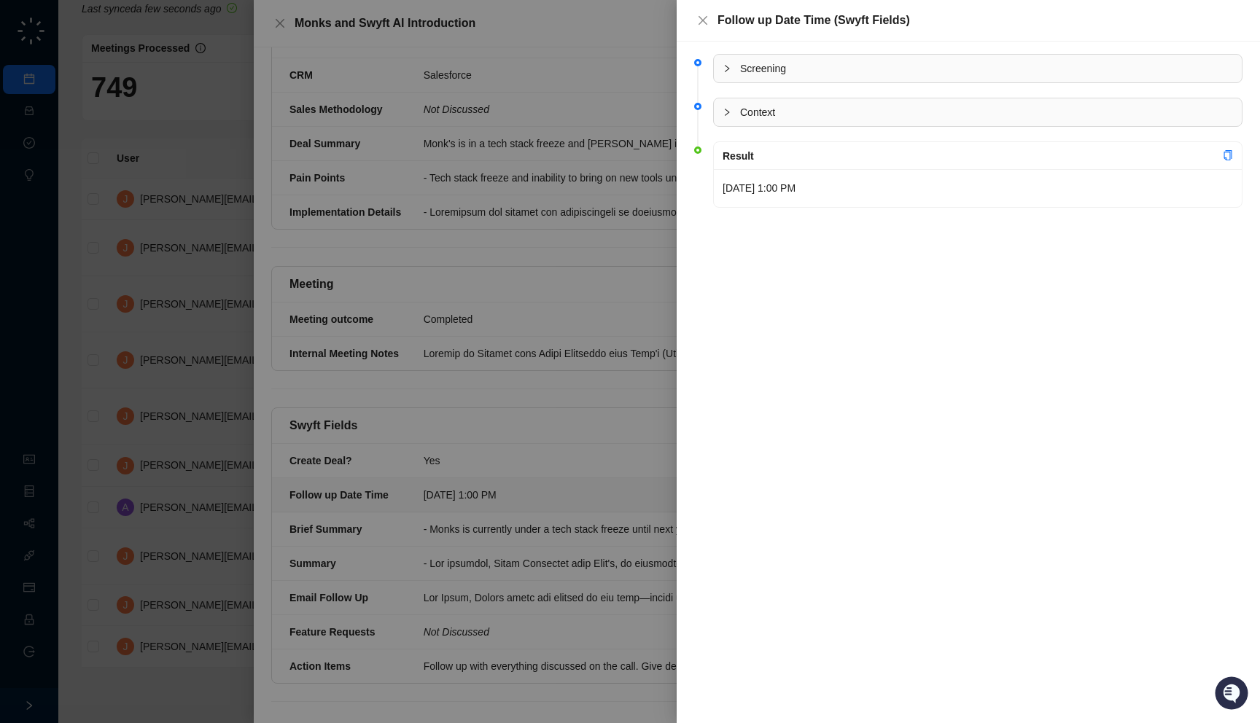
click at [578, 271] on div at bounding box center [630, 361] width 1260 height 723
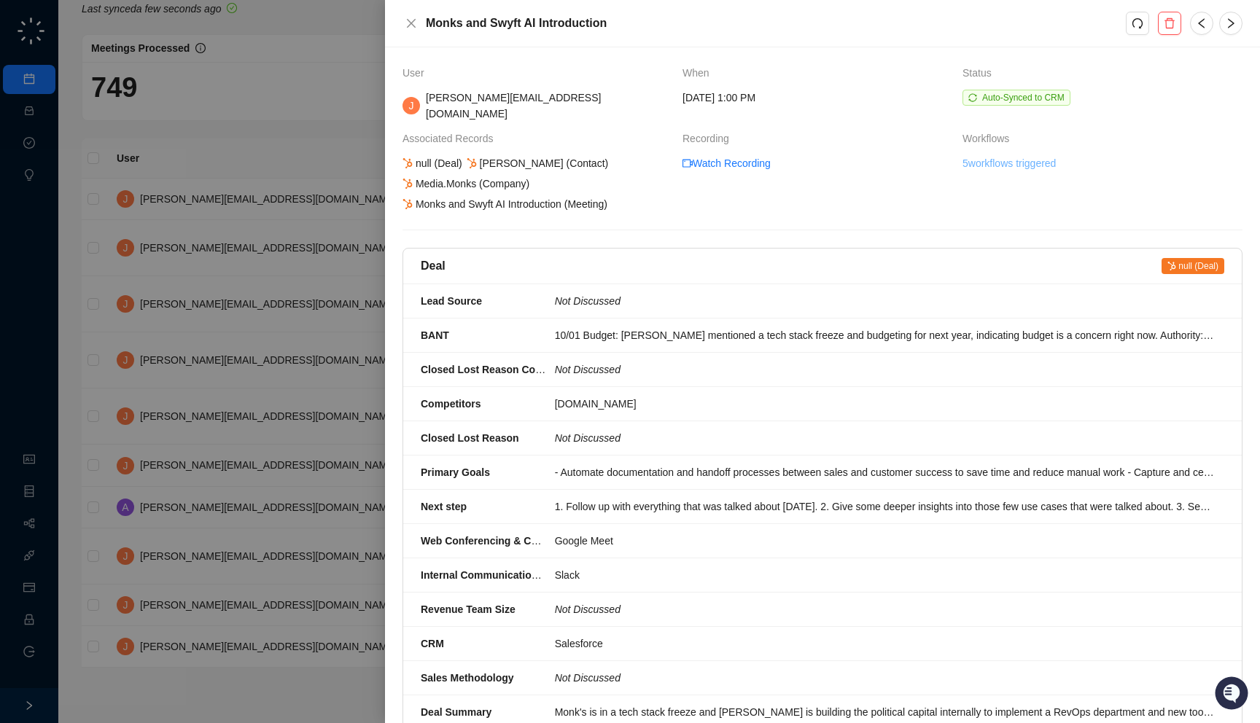
click at [1027, 155] on link "5 workflows triggered" at bounding box center [1009, 163] width 93 height 16
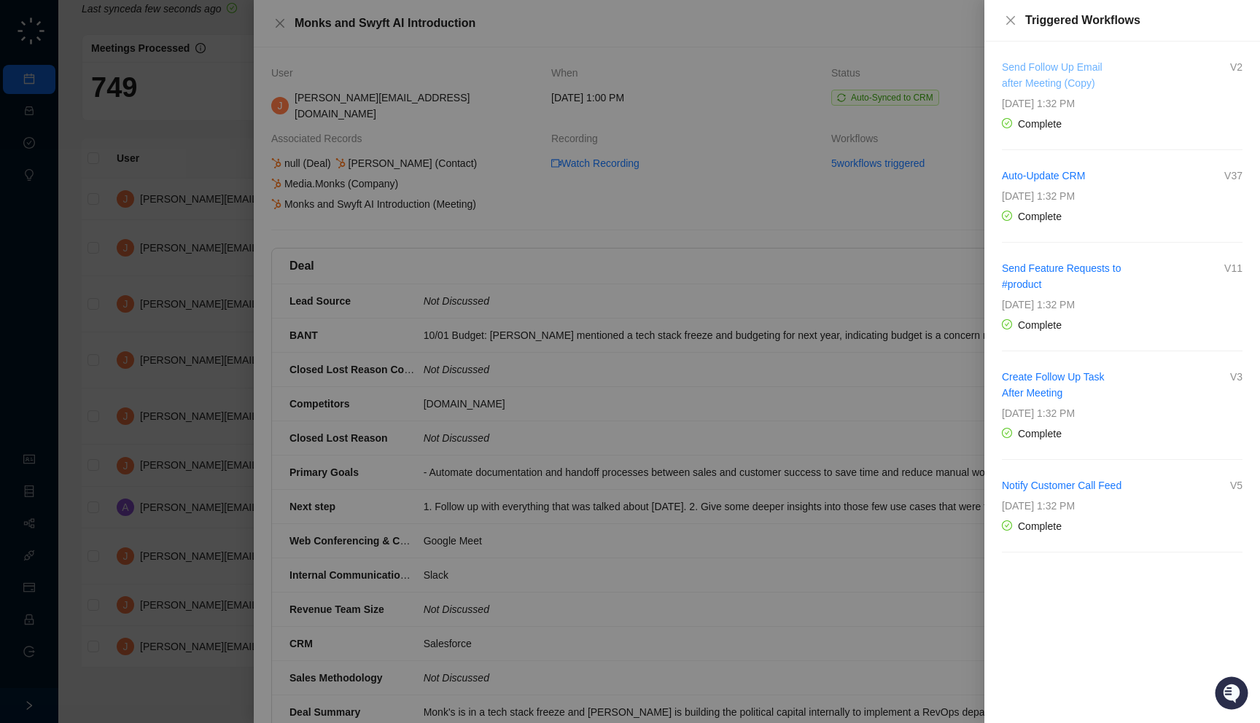
click at [1058, 82] on link "Send Follow Up Email after Meeting (Copy)" at bounding box center [1052, 75] width 101 height 28
click at [489, 110] on div at bounding box center [630, 361] width 1260 height 723
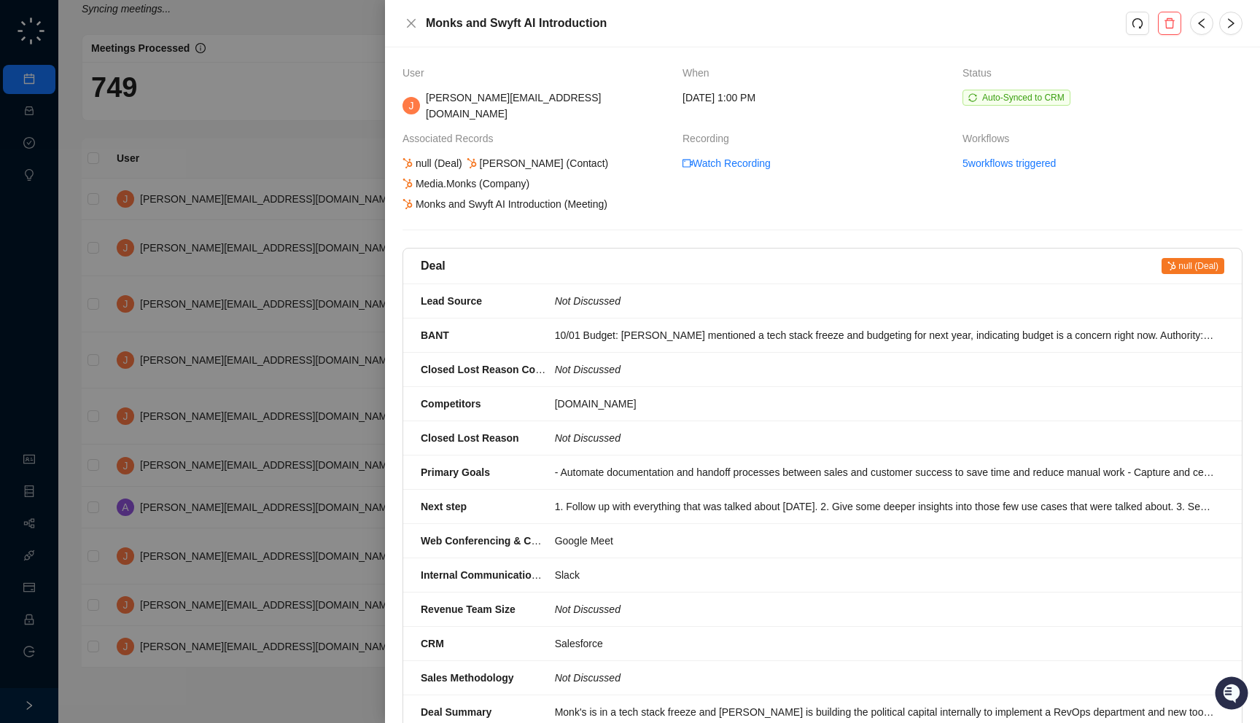
click at [302, 203] on div at bounding box center [630, 361] width 1260 height 723
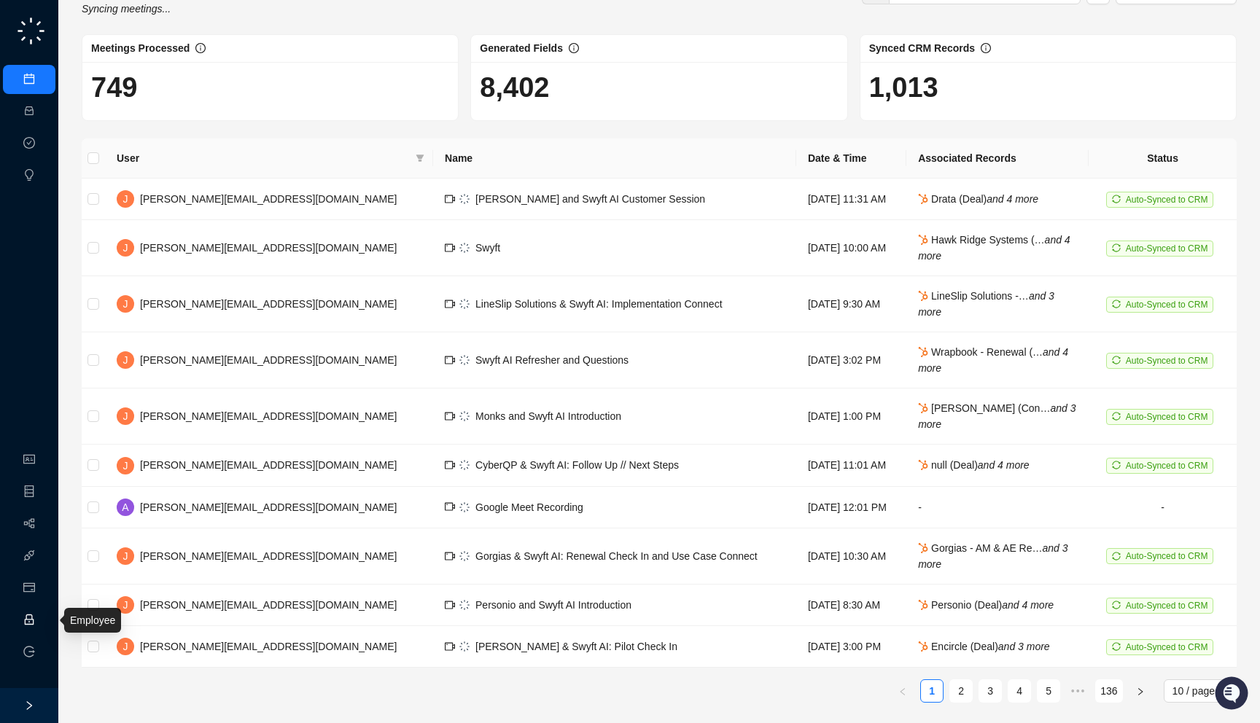
click at [42, 622] on link "Employee" at bounding box center [64, 621] width 45 height 12
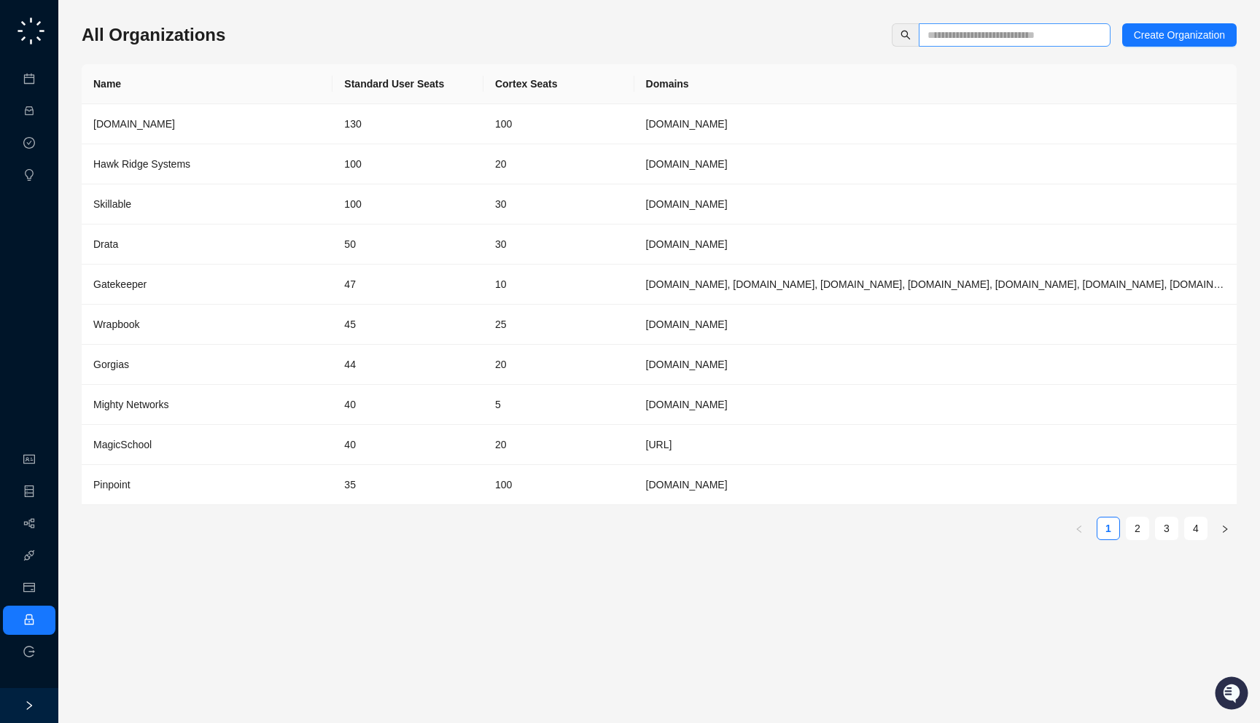
click at [973, 43] on span at bounding box center [1015, 34] width 192 height 23
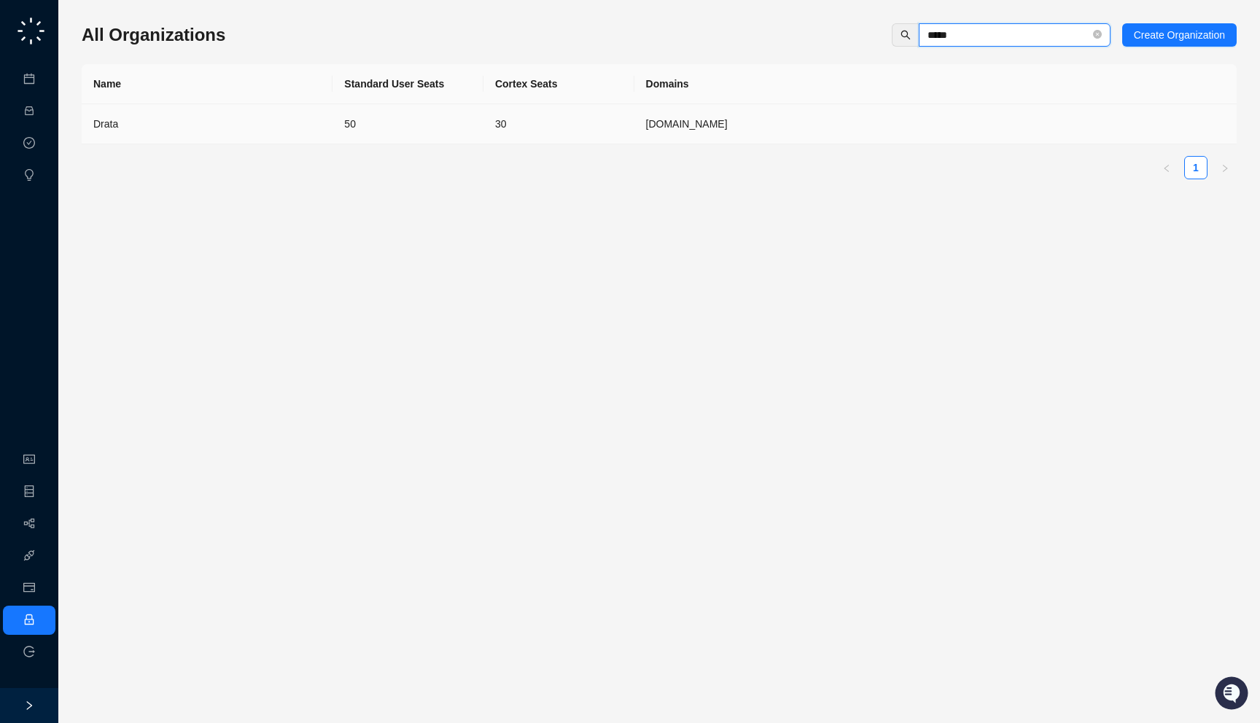
type input "*****"
click at [383, 106] on td "50" at bounding box center [408, 124] width 151 height 40
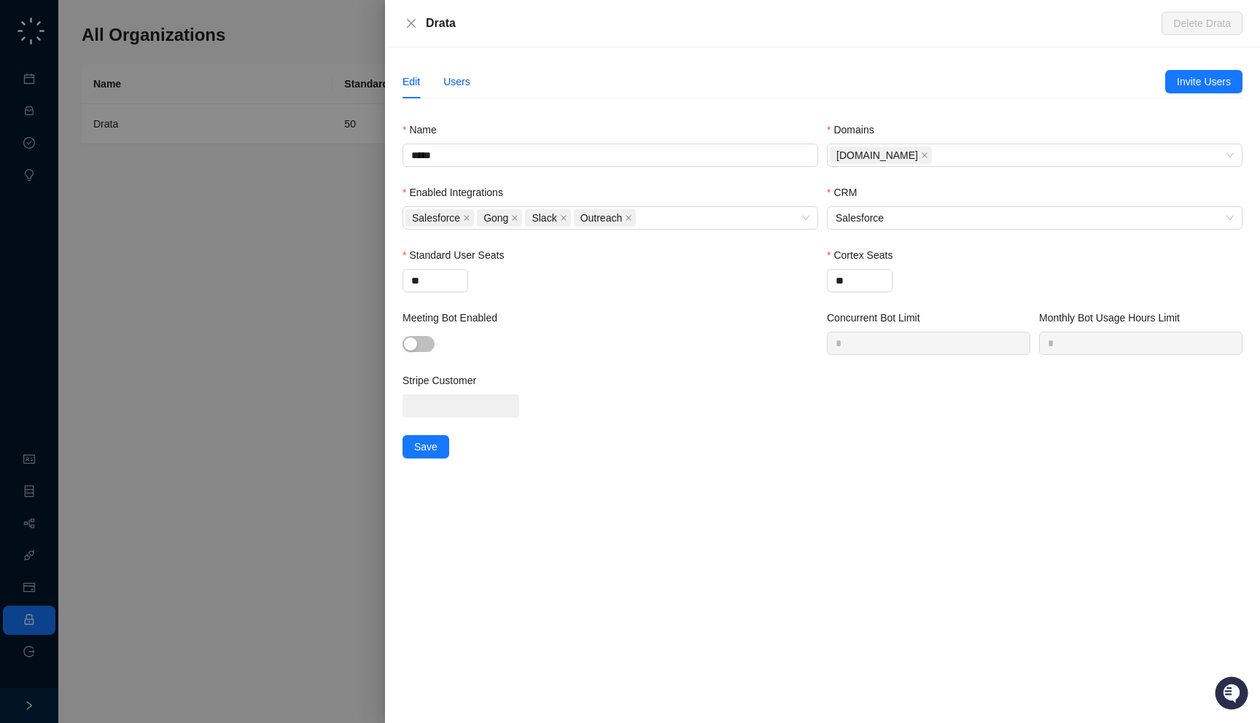
click at [453, 83] on div "Users" at bounding box center [456, 82] width 27 height 16
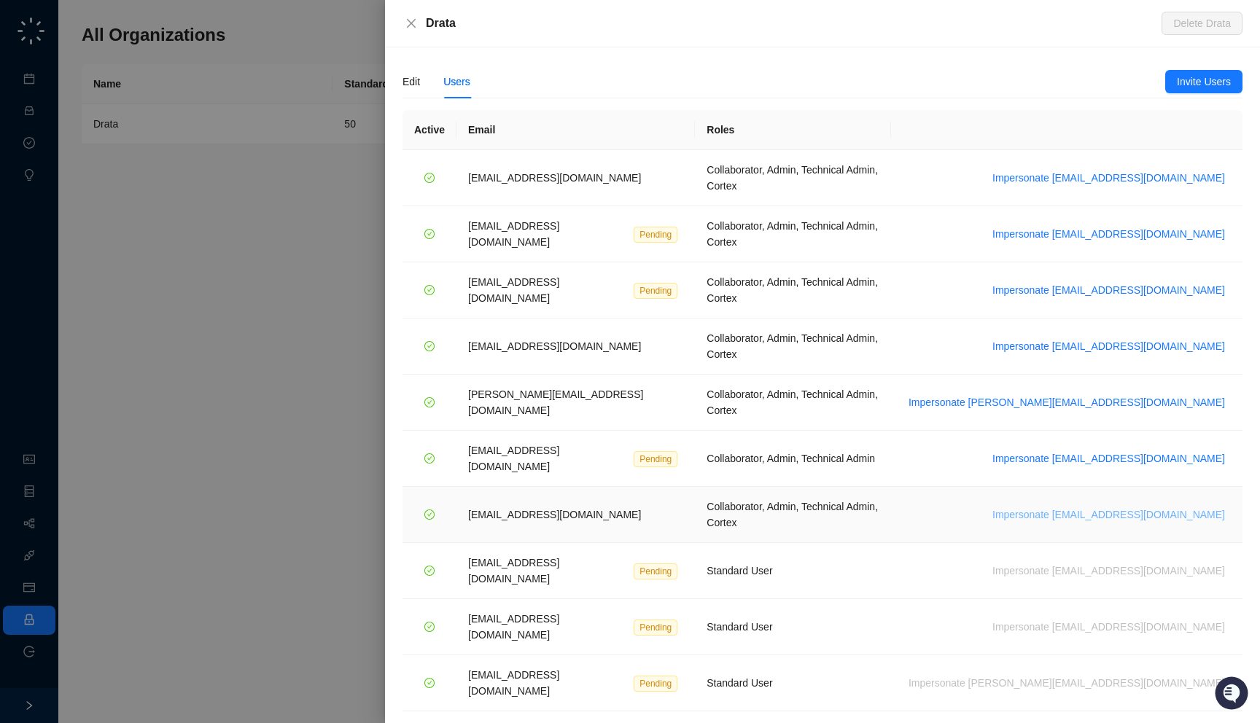
click at [1129, 507] on span "Impersonate vinniesafin@drata.com" at bounding box center [1108, 515] width 233 height 16
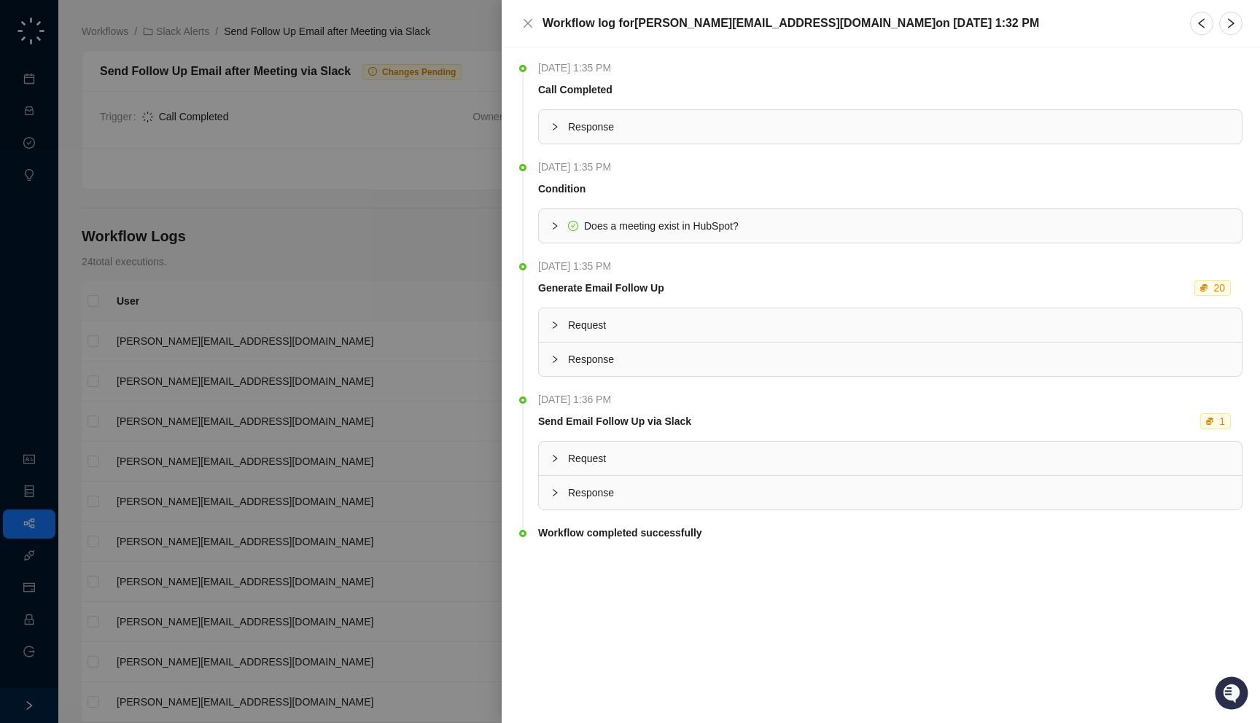
click at [644, 364] on span "Response" at bounding box center [899, 359] width 662 height 16
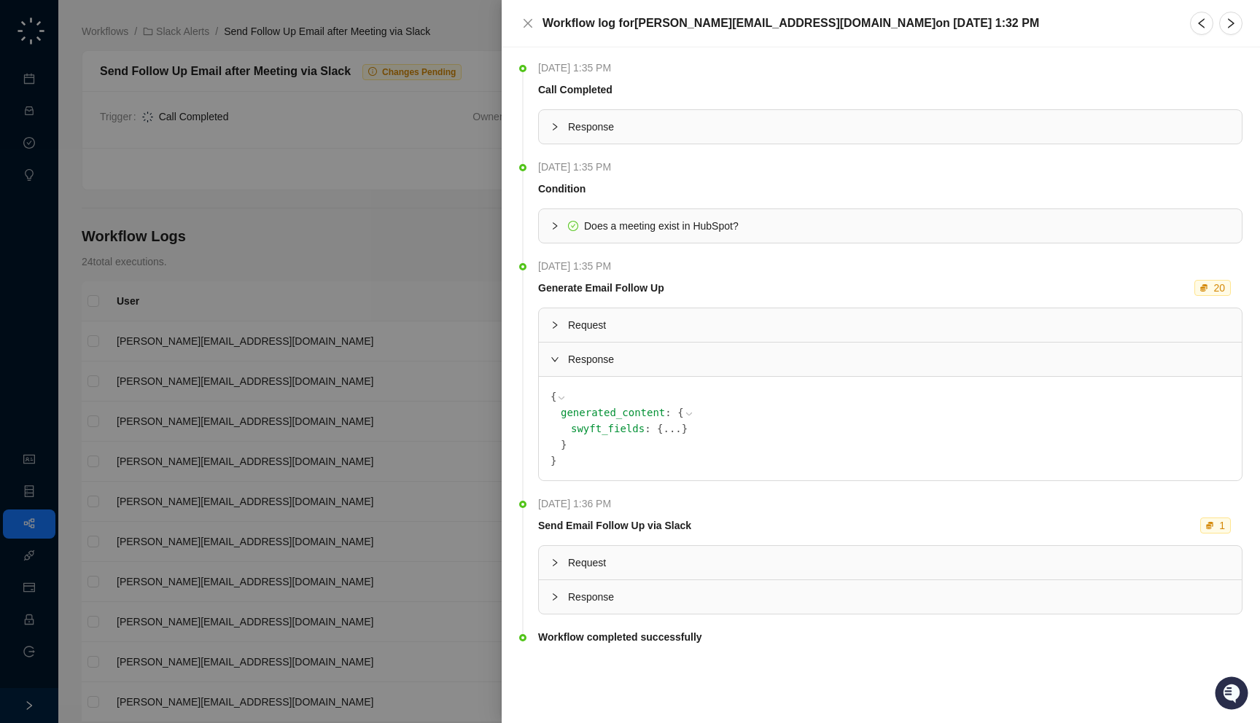
click at [663, 426] on button "..." at bounding box center [672, 429] width 18 height 16
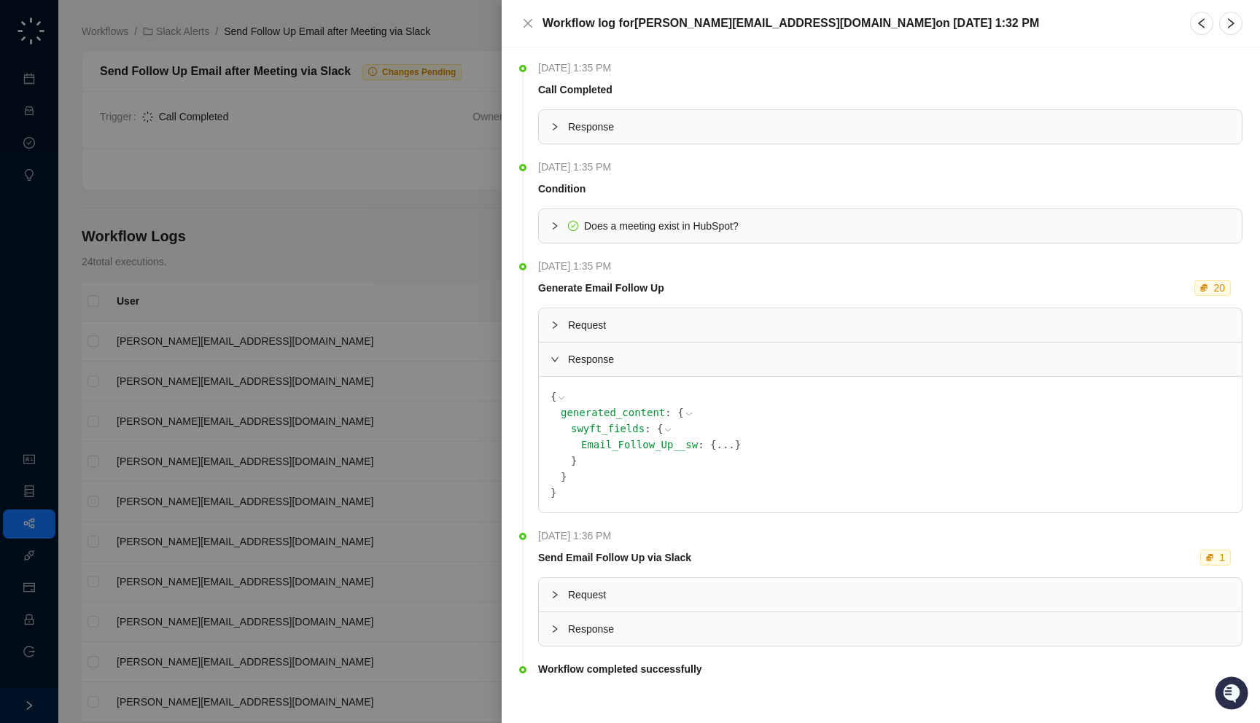
click at [716, 444] on button "..." at bounding box center [725, 445] width 18 height 16
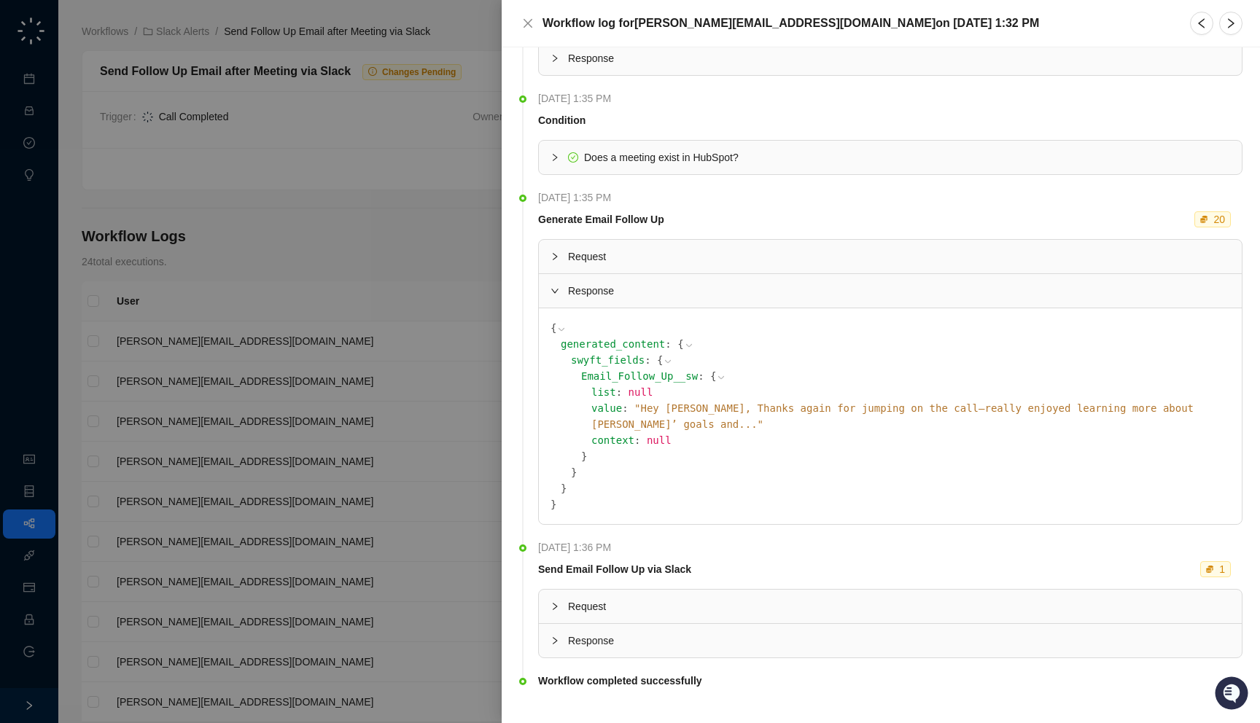
scroll to position [67, 0]
click at [634, 634] on span "Response" at bounding box center [899, 642] width 662 height 16
click at [437, 575] on div at bounding box center [630, 361] width 1260 height 723
